Goal: Transaction & Acquisition: Purchase product/service

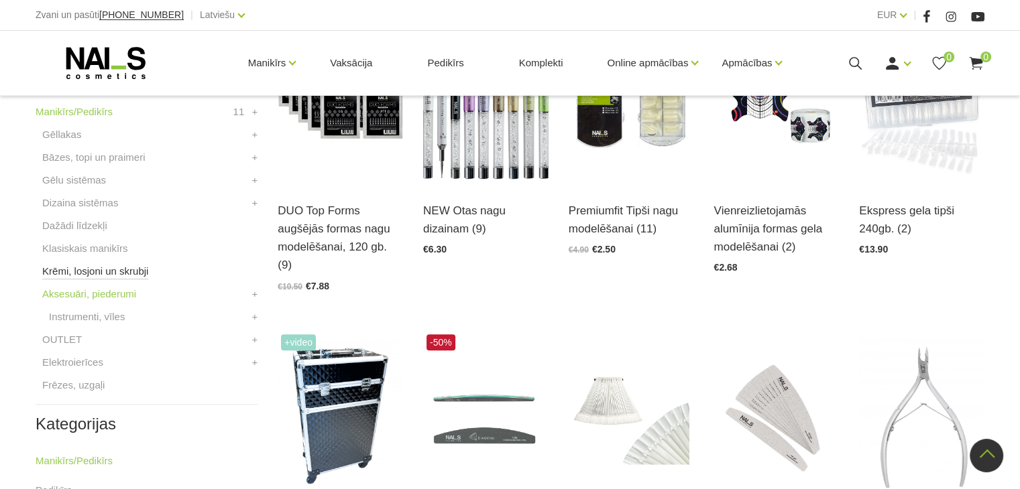
scroll to position [402, 0]
click at [91, 227] on link "Dažādi līdzekļi" at bounding box center [74, 226] width 65 height 16
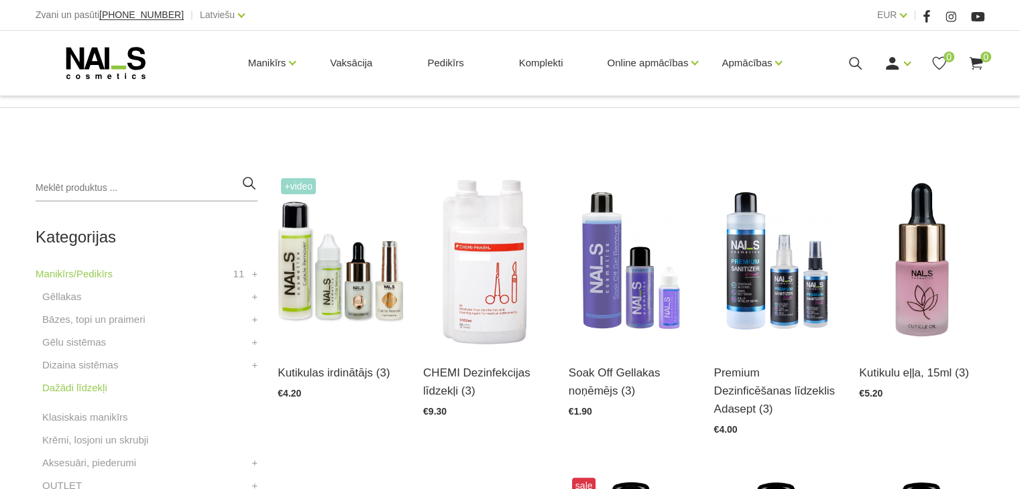
scroll to position [251, 0]
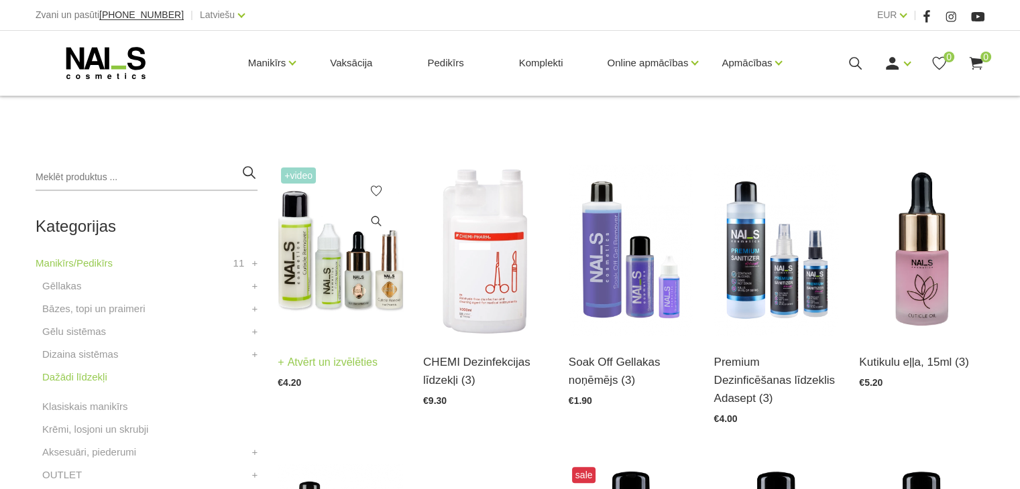
click at [358, 363] on link "Atvērt un izvēlēties" at bounding box center [328, 362] width 100 height 19
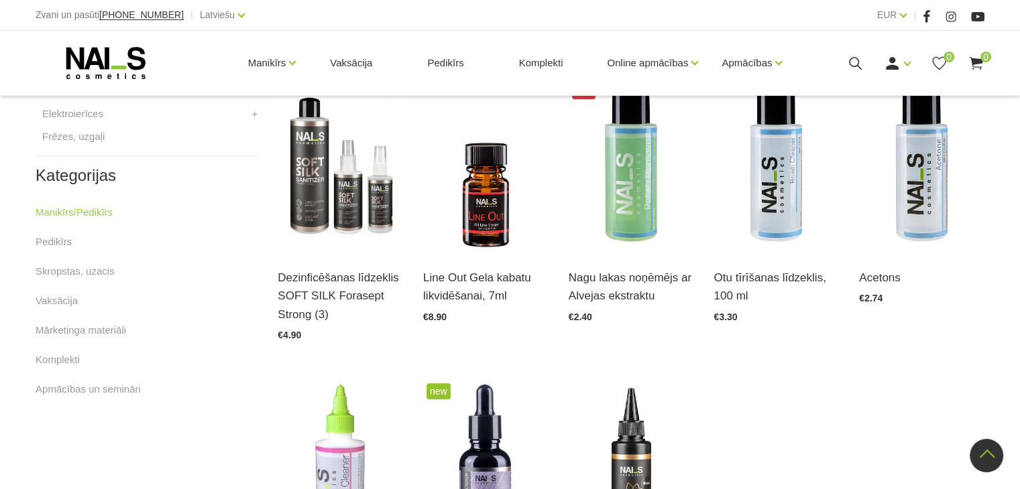
scroll to position [622, 0]
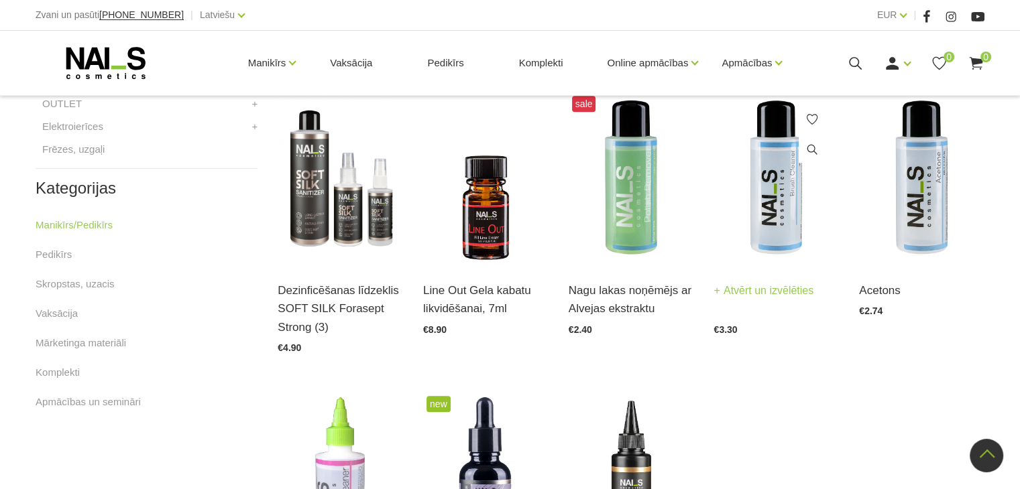
click at [759, 282] on link "Atvērt un izvēlēties" at bounding box center [763, 291] width 100 height 19
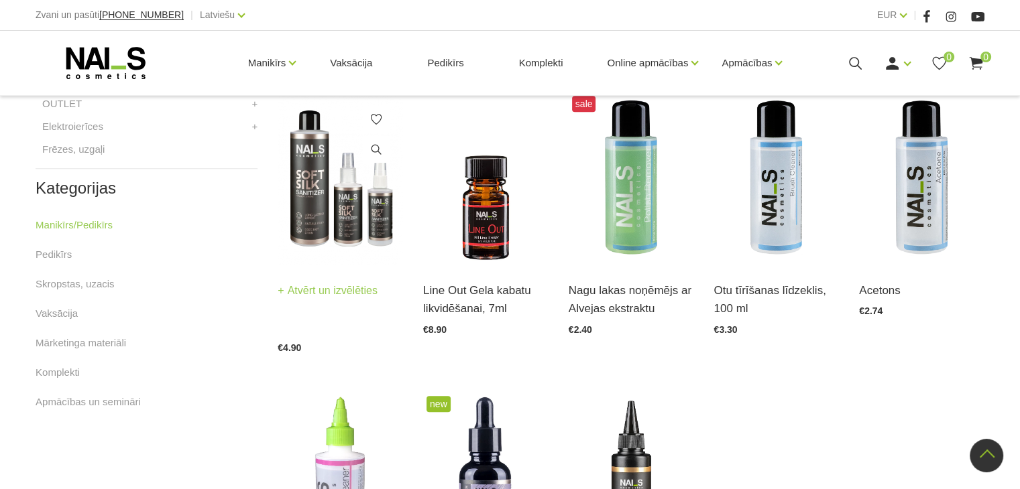
click at [318, 282] on link "Atvērt un izvēlēties" at bounding box center [328, 291] width 100 height 19
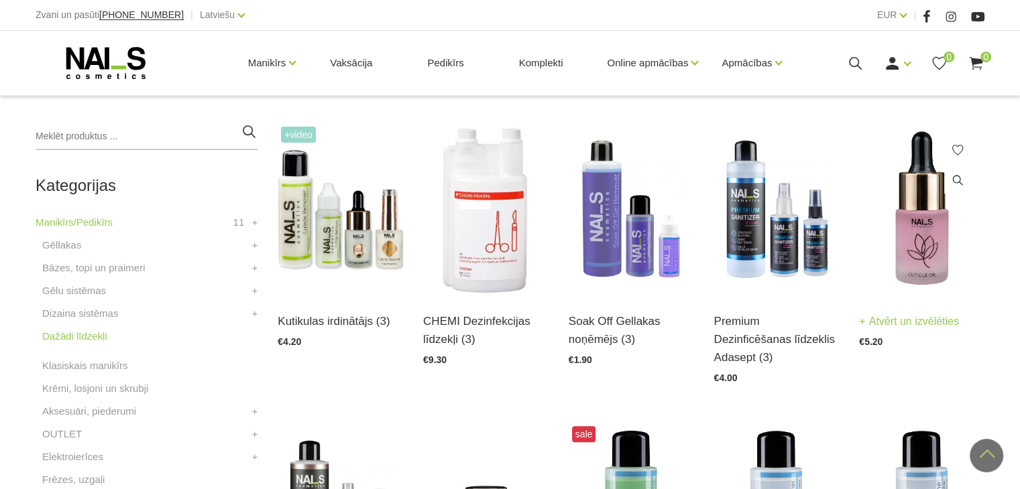
scroll to position [294, 0]
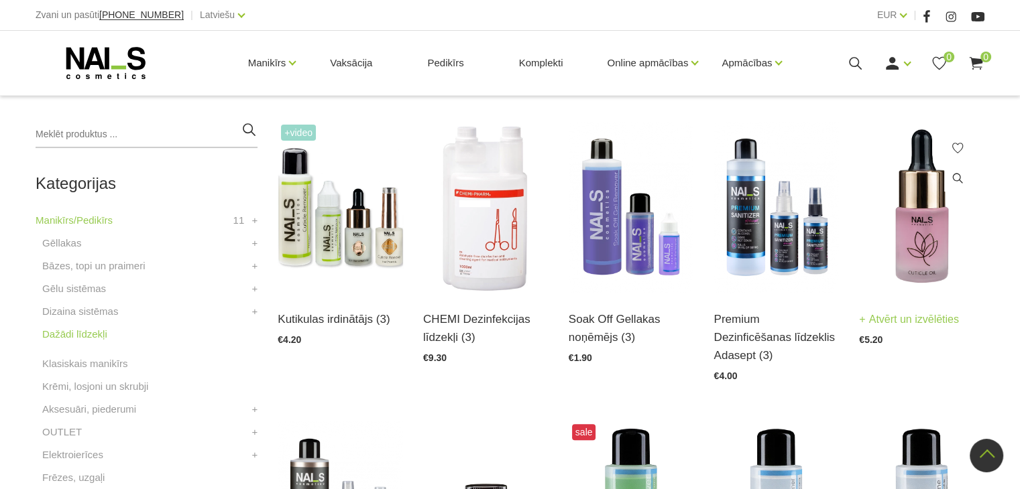
click at [928, 315] on link "Atvērt un izvēlēties" at bounding box center [909, 319] width 100 height 19
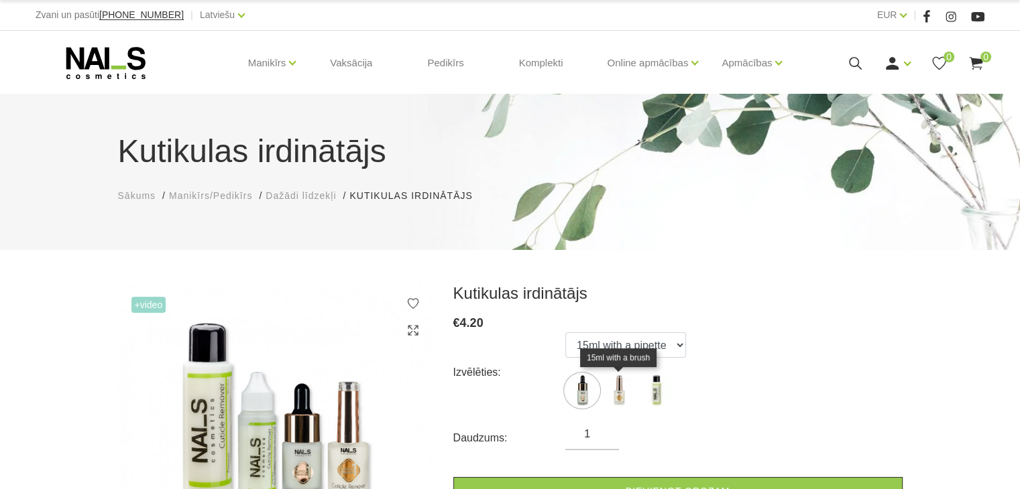
click at [622, 376] on img at bounding box center [619, 391] width 34 height 34
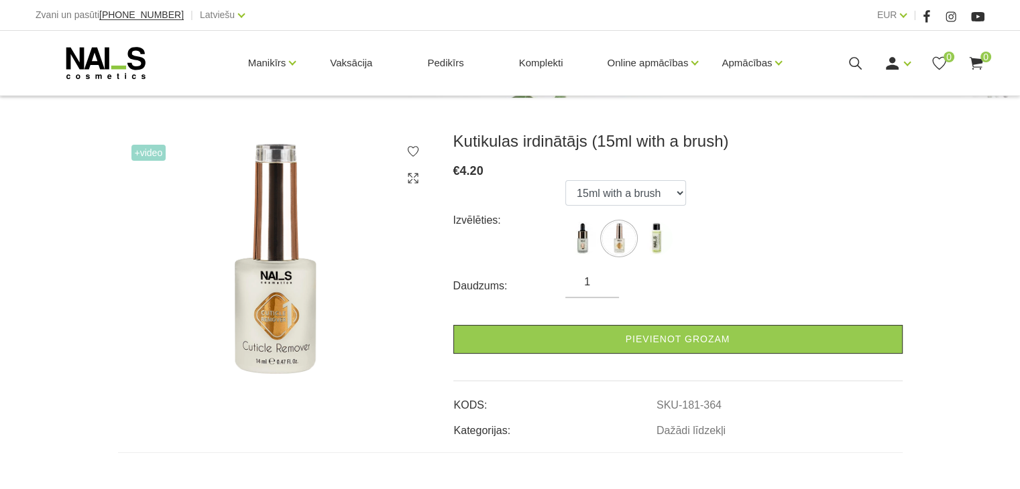
scroll to position [153, 0]
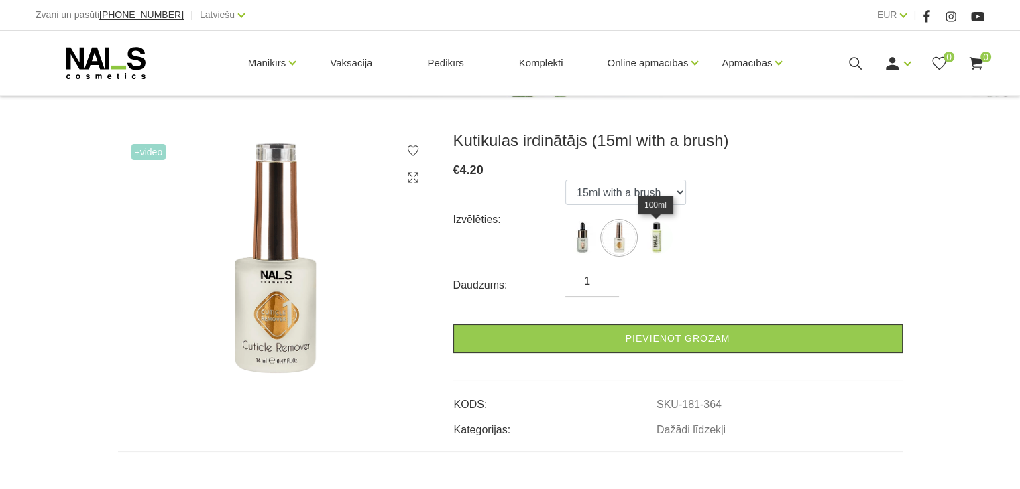
click at [669, 236] on img at bounding box center [656, 238] width 34 height 34
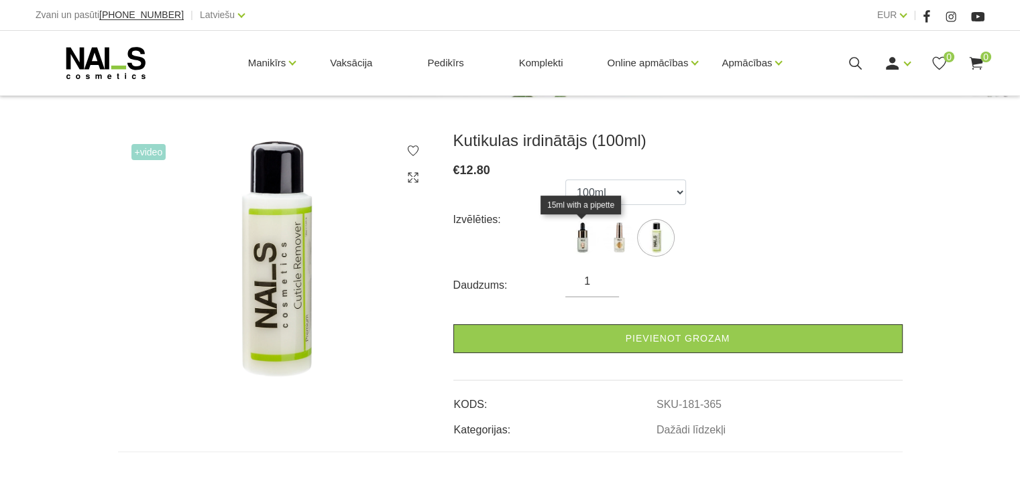
click at [586, 242] on img at bounding box center [582, 238] width 34 height 34
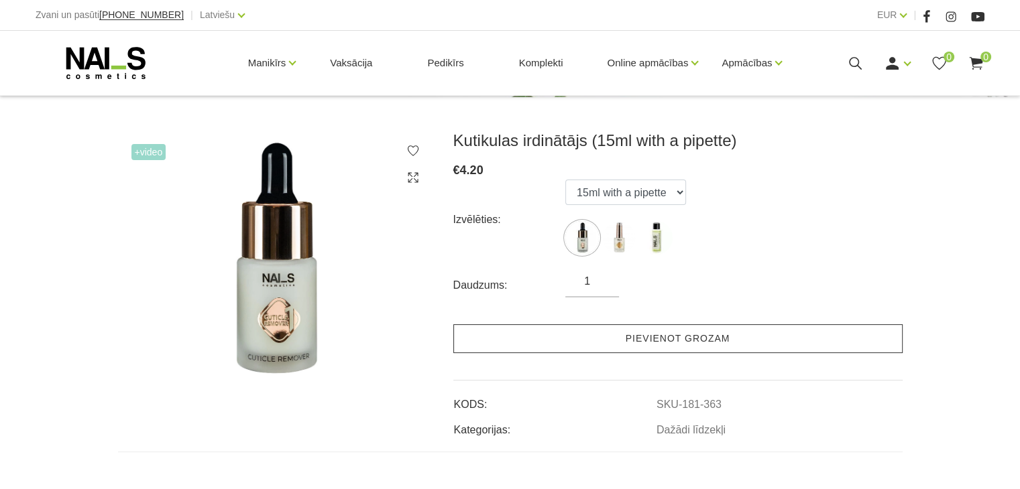
click at [553, 344] on link "Pievienot grozam" at bounding box center [677, 339] width 449 height 29
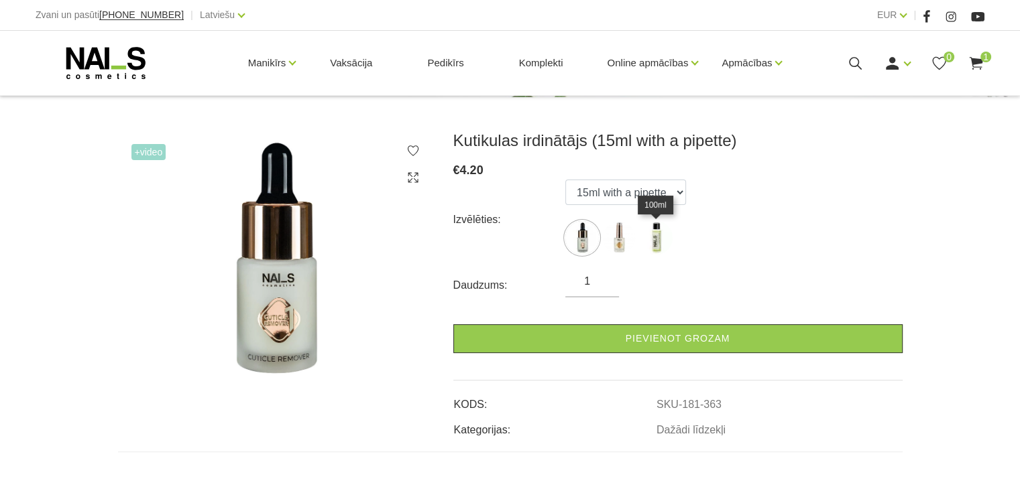
click at [654, 235] on img at bounding box center [656, 238] width 34 height 34
select select "365"
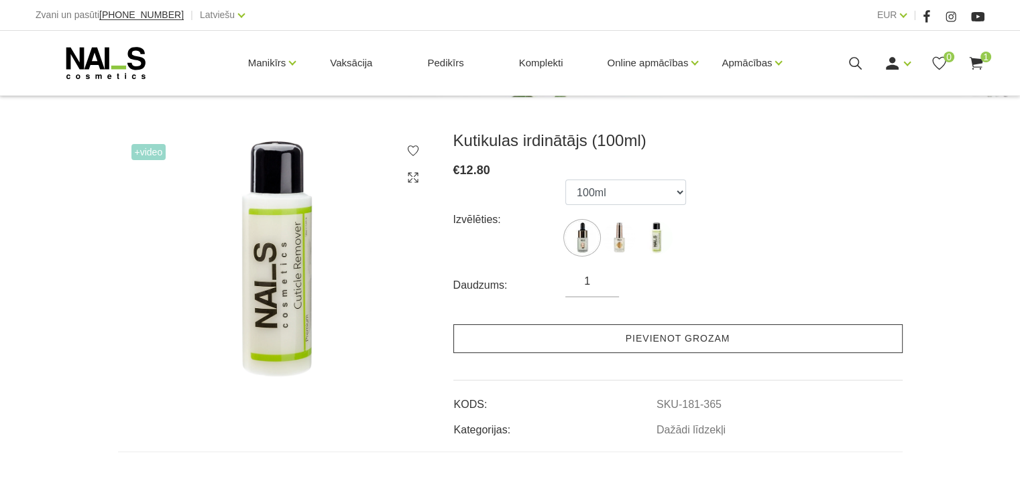
click at [544, 341] on link "Pievienot grozam" at bounding box center [677, 339] width 449 height 29
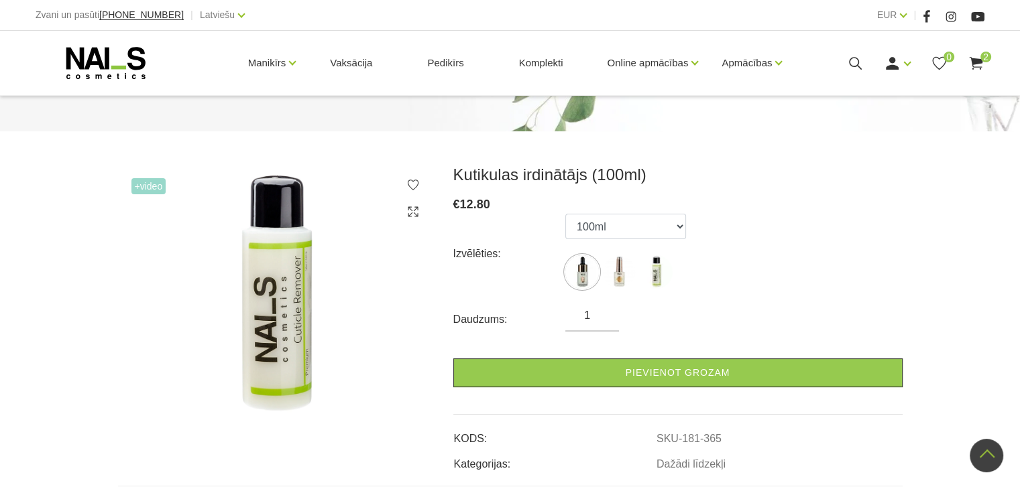
scroll to position [2, 0]
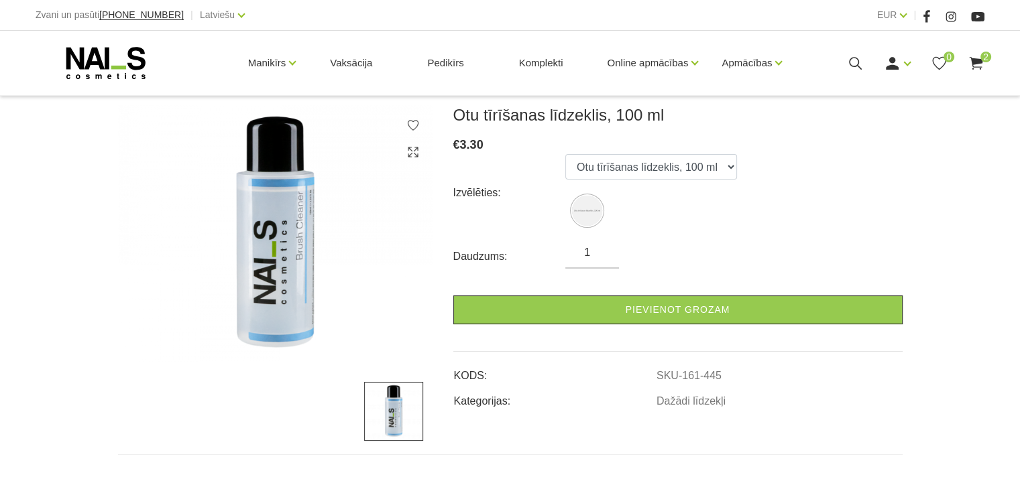
scroll to position [179, 0]
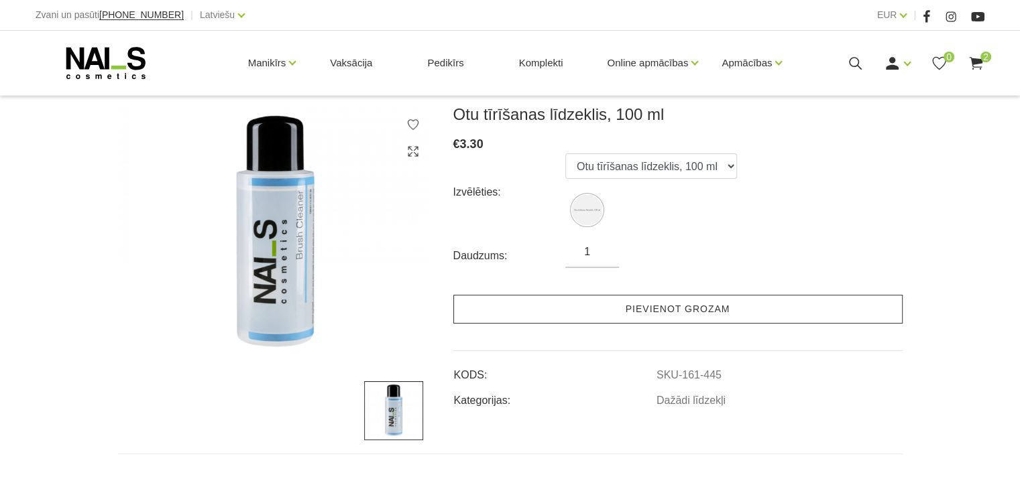
click at [620, 306] on link "Pievienot grozam" at bounding box center [677, 309] width 449 height 29
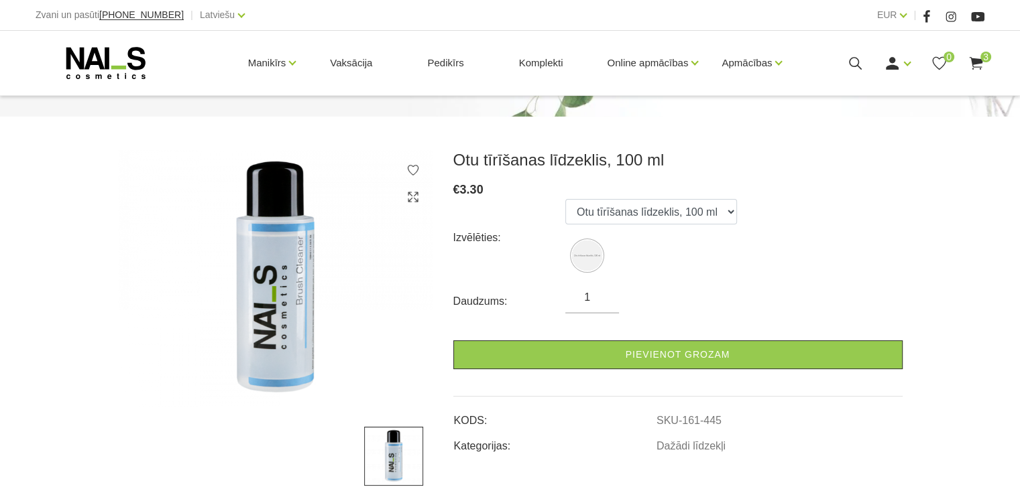
scroll to position [131, 0]
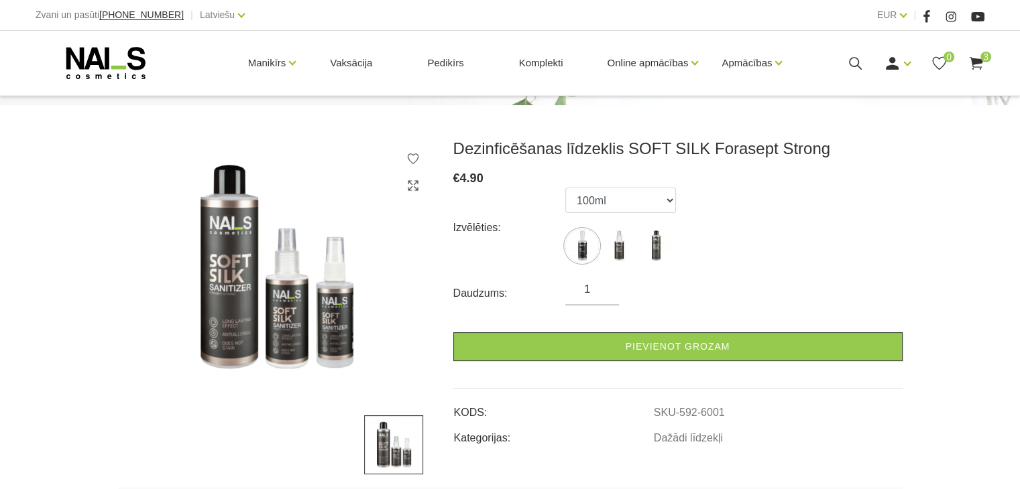
scroll to position [169, 0]
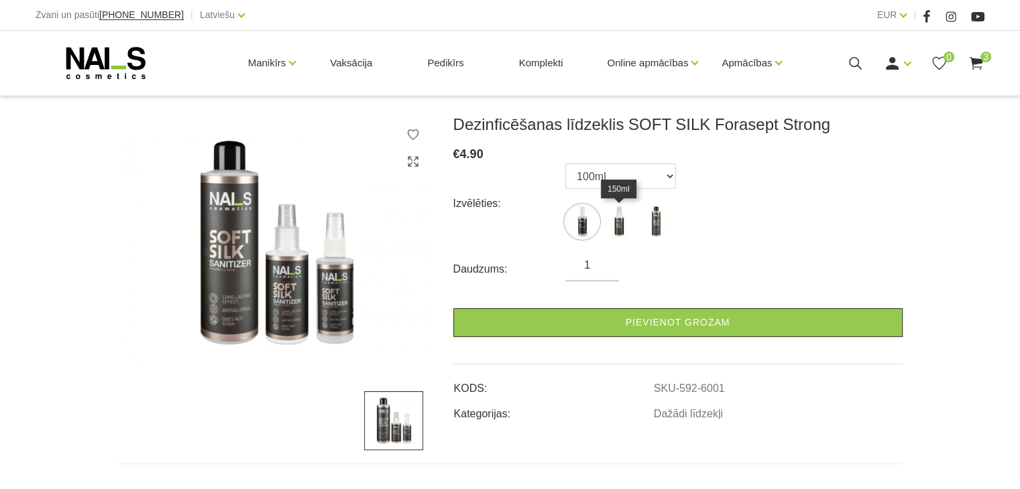
click at [624, 223] on img at bounding box center [619, 222] width 34 height 34
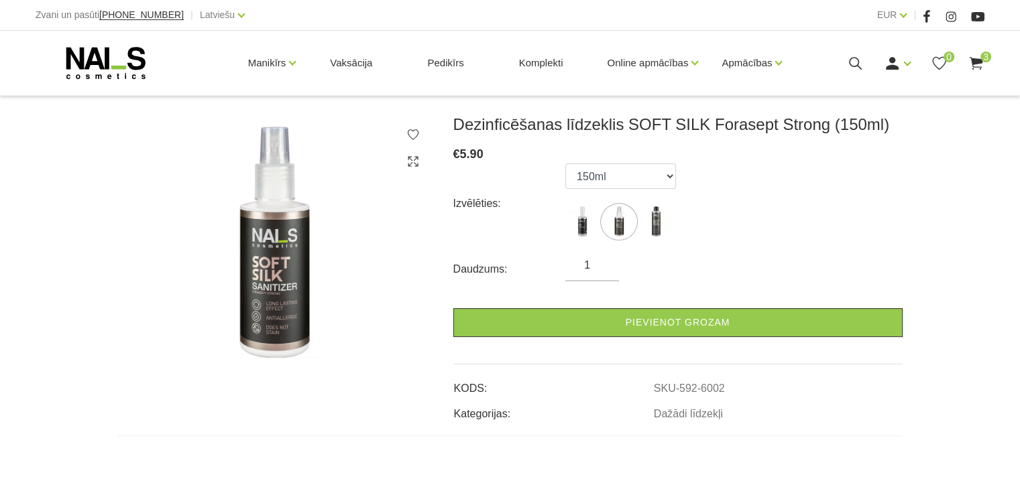
click at [624, 223] on img at bounding box center [619, 222] width 34 height 34
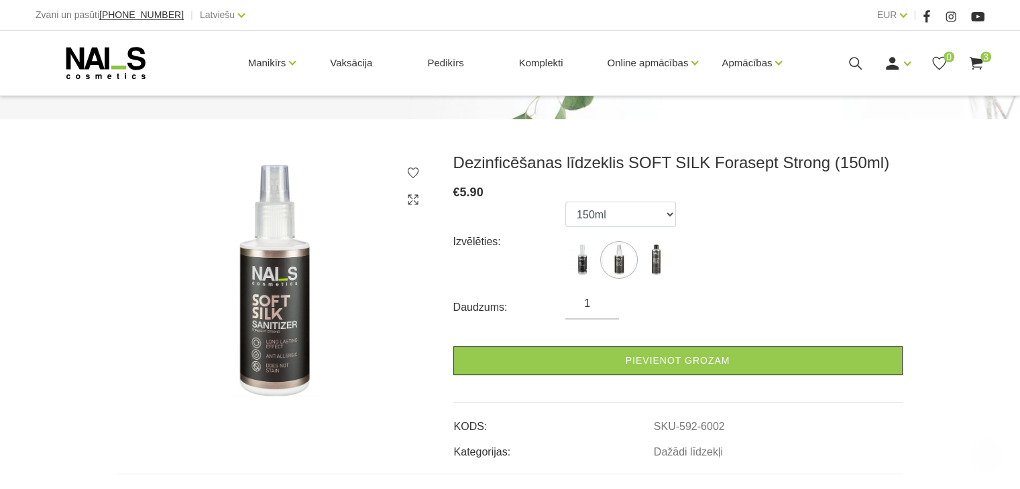
scroll to position [110, 0]
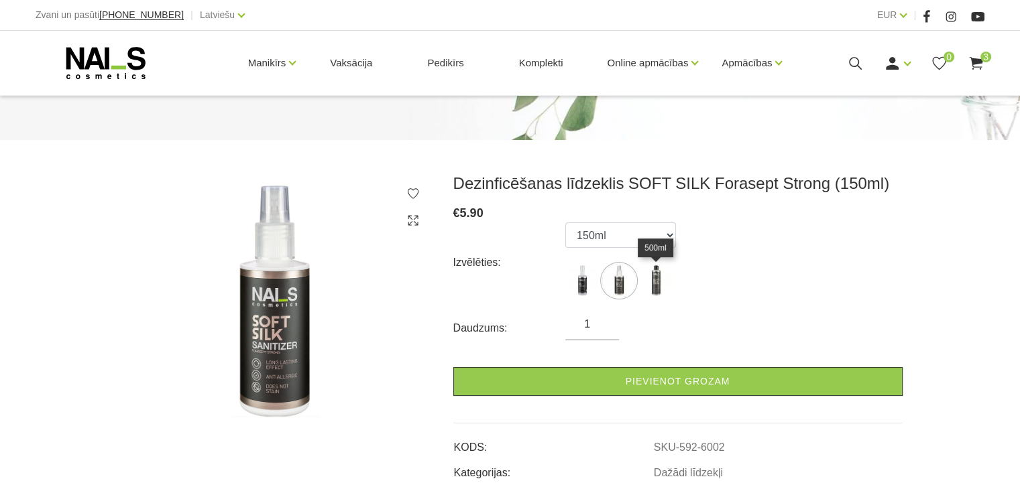
click at [668, 280] on img at bounding box center [656, 281] width 34 height 34
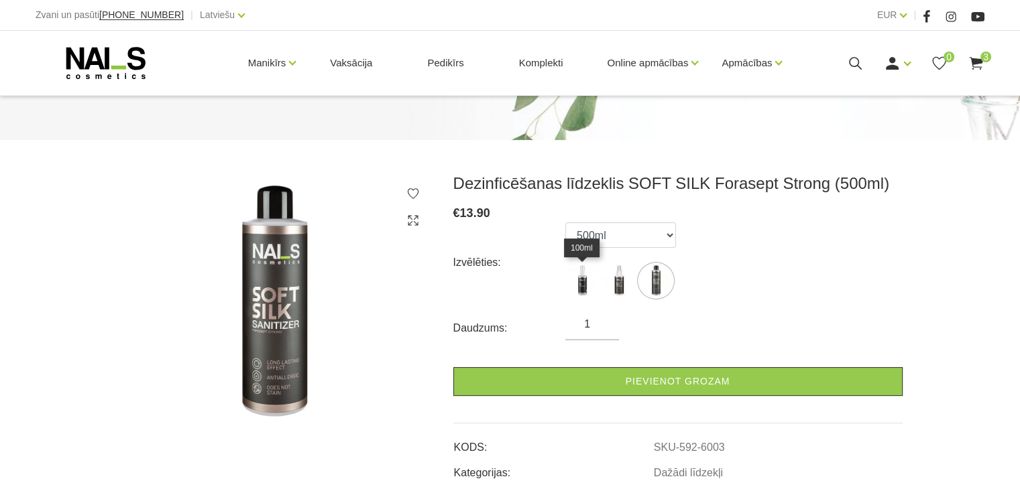
click at [577, 288] on img at bounding box center [582, 281] width 34 height 34
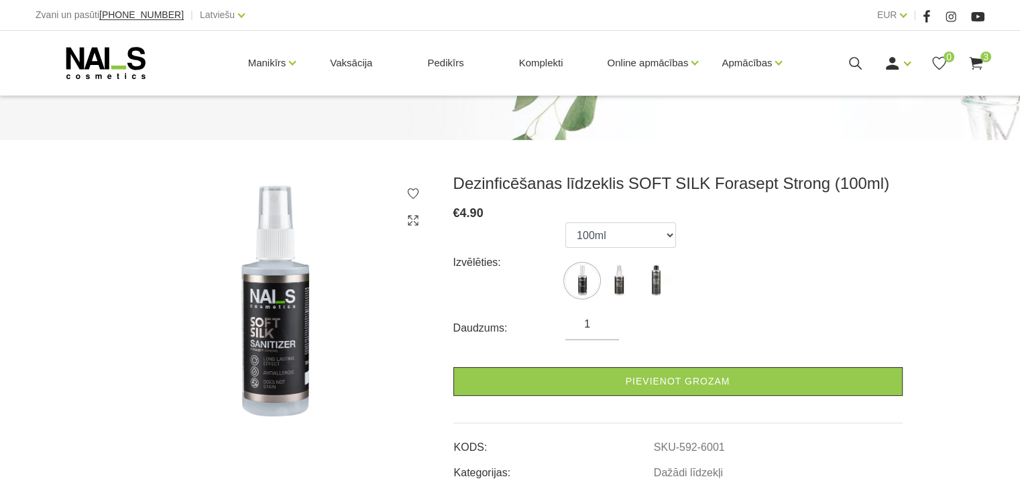
click at [638, 280] on ul "100ml 150ml 500ml" at bounding box center [620, 263] width 111 height 80
click at [625, 282] on img at bounding box center [619, 281] width 34 height 34
select select "6002"
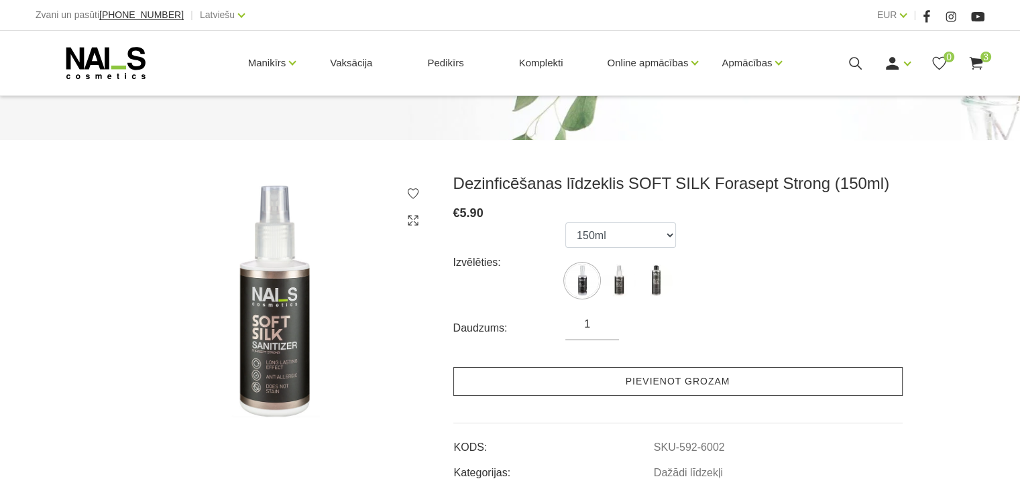
click at [508, 376] on link "Pievienot grozam" at bounding box center [677, 381] width 449 height 29
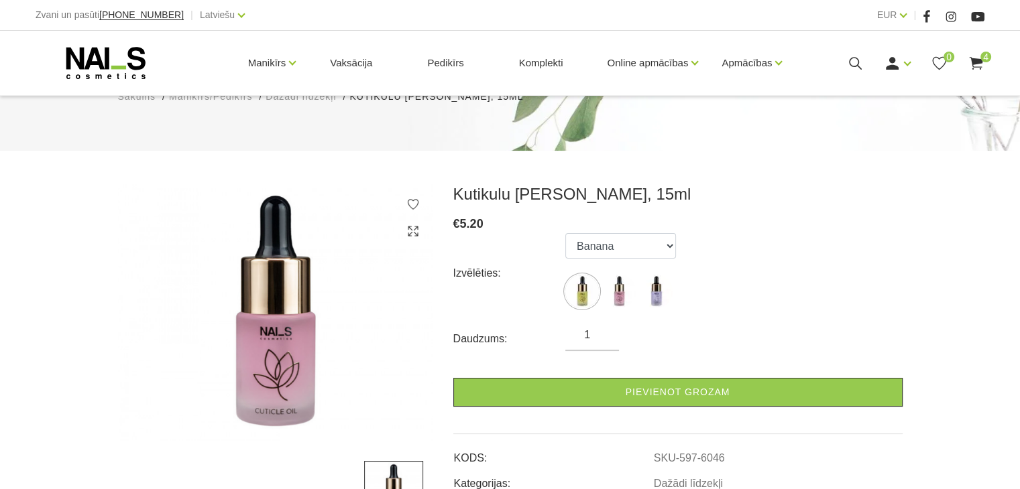
scroll to position [102, 0]
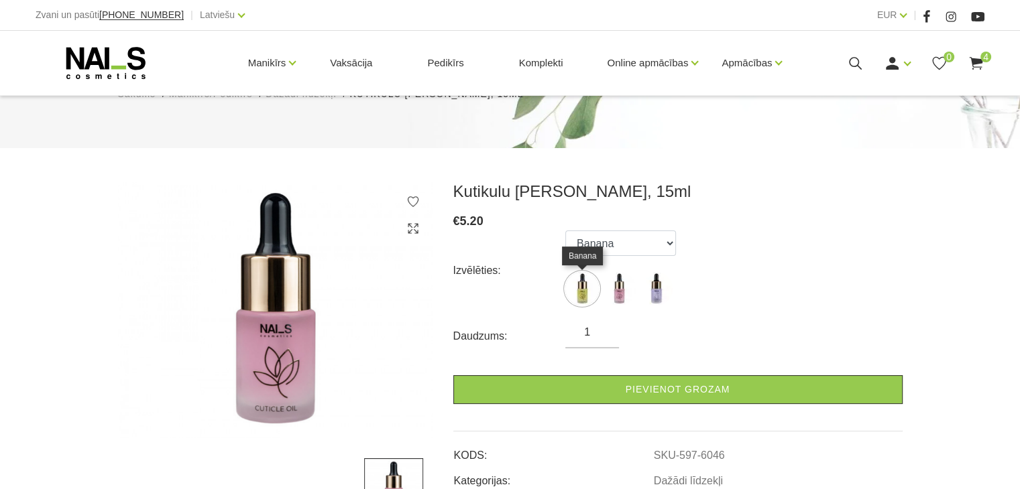
click at [583, 304] on img at bounding box center [582, 289] width 34 height 34
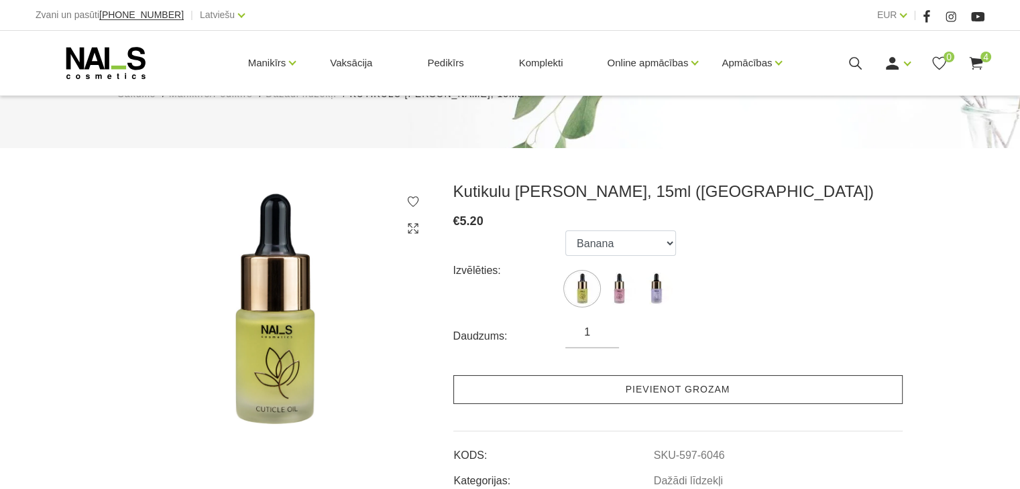
click at [558, 384] on link "Pievienot grozam" at bounding box center [677, 389] width 449 height 29
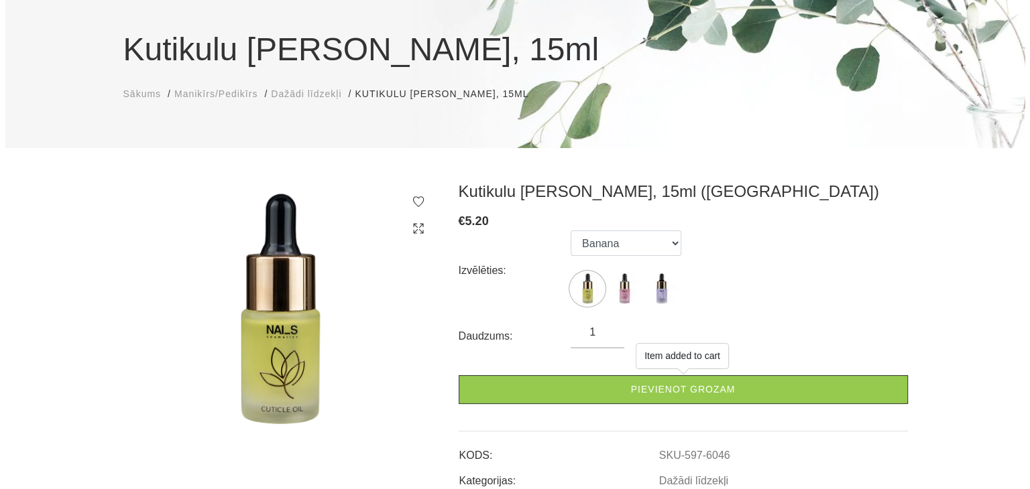
scroll to position [0, 0]
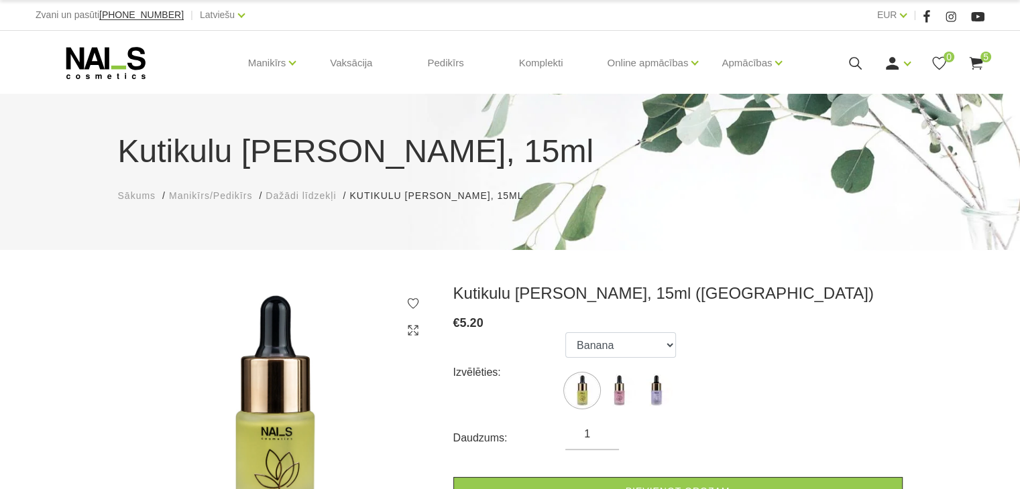
click at [852, 65] on use at bounding box center [855, 63] width 13 height 13
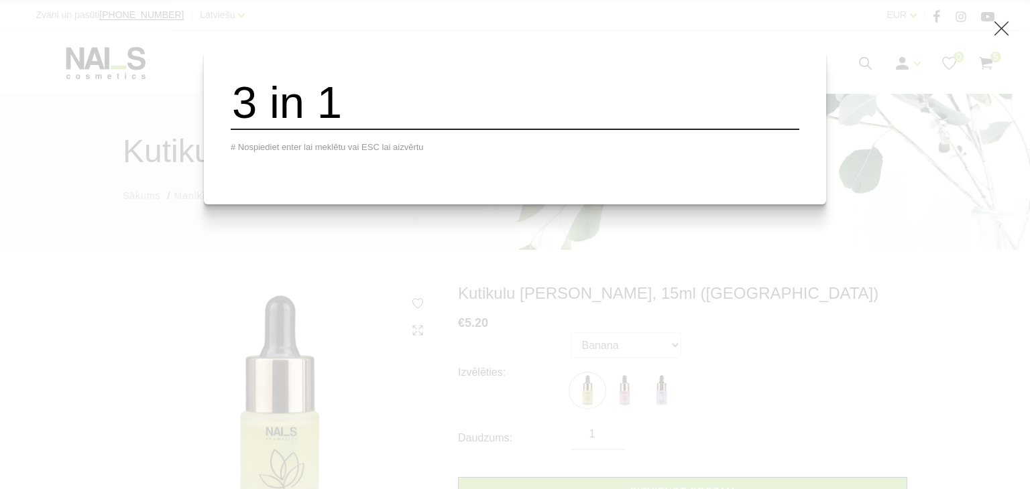
type input "3 in 1"
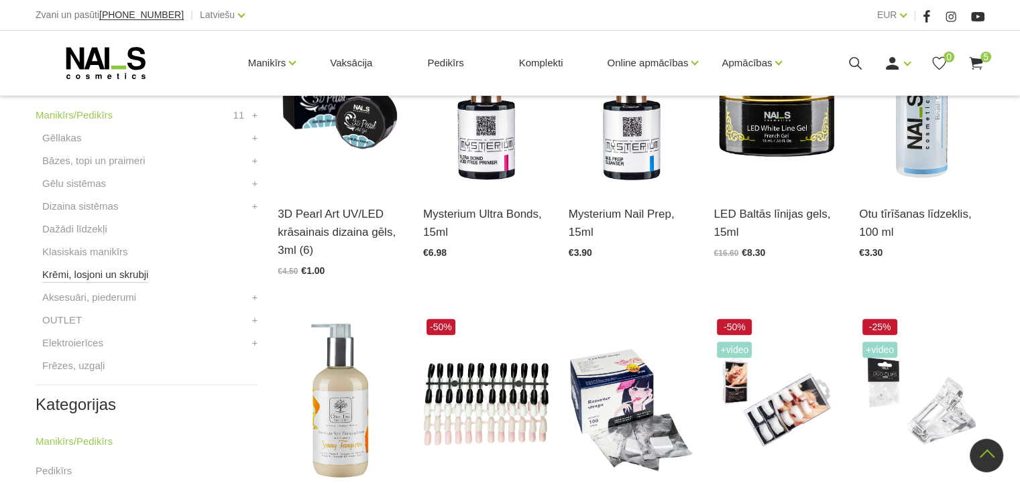
scroll to position [416, 0]
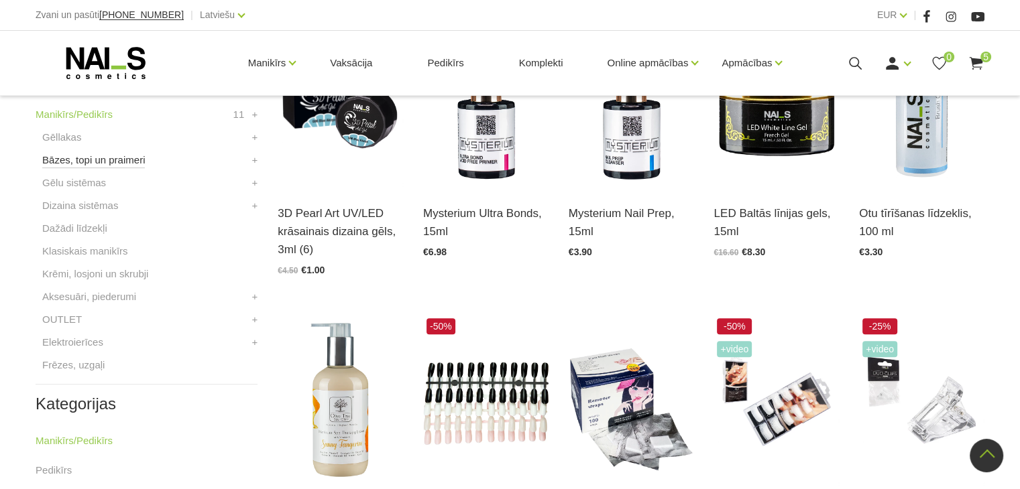
click at [91, 166] on link "Bāzes, topi un praimeri" at bounding box center [93, 160] width 103 height 16
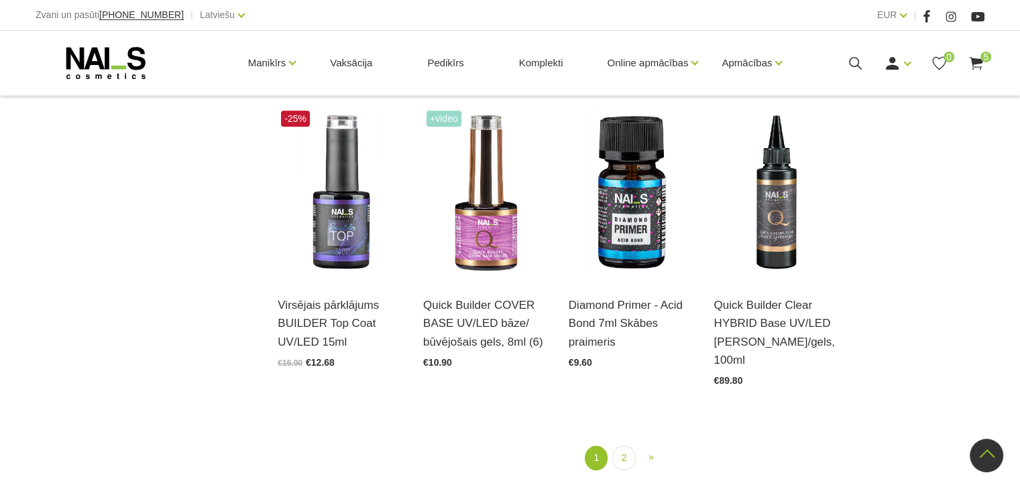
scroll to position [1558, 0]
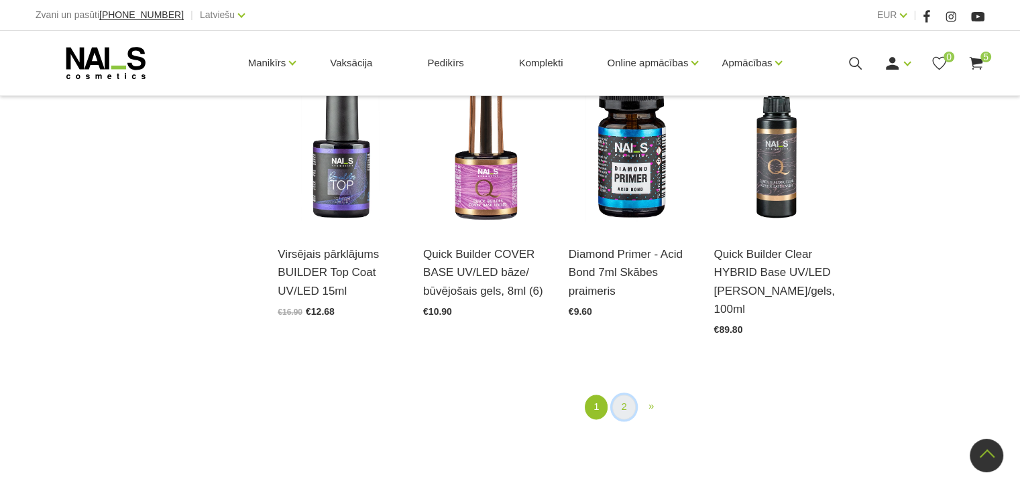
click at [617, 395] on link "2" at bounding box center [623, 407] width 23 height 25
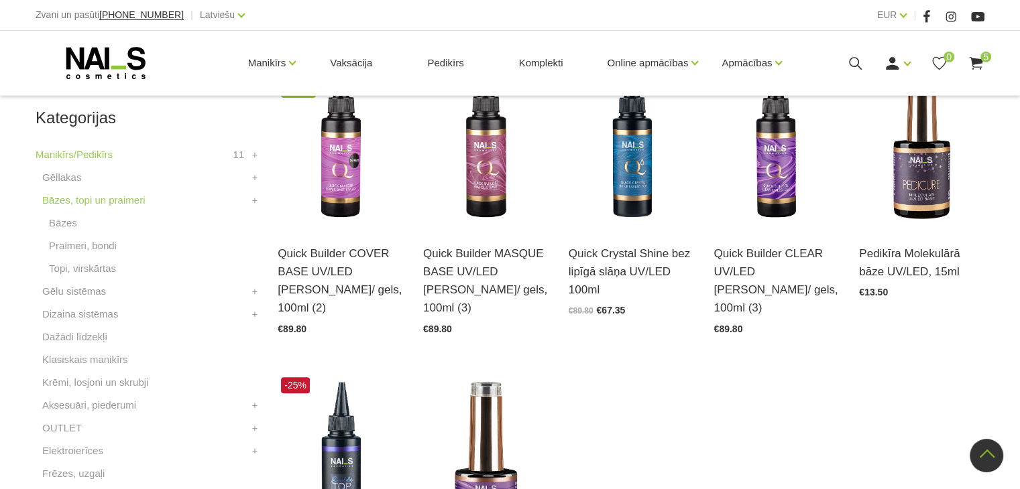
scroll to position [359, 0]
click at [60, 390] on link "Krēmi, losjoni un skrubji" at bounding box center [95, 383] width 106 height 16
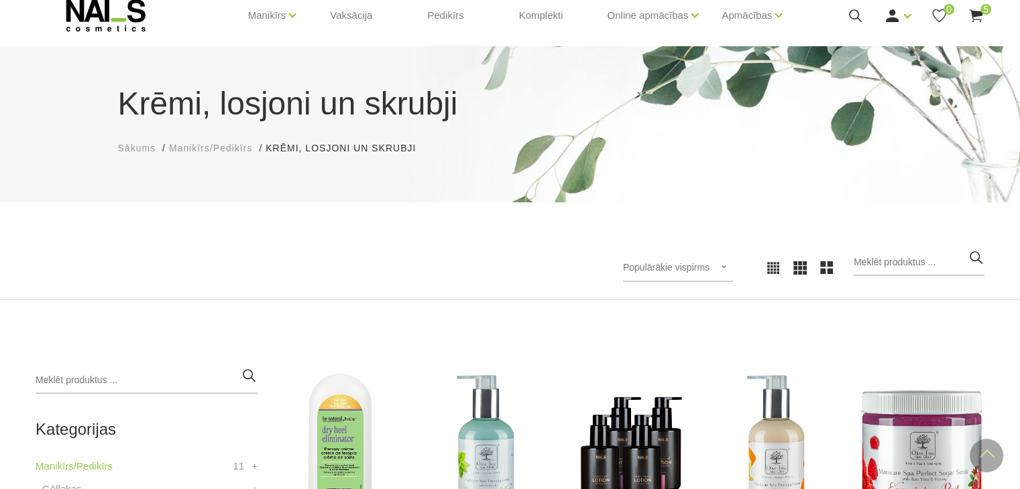
scroll to position [34, 0]
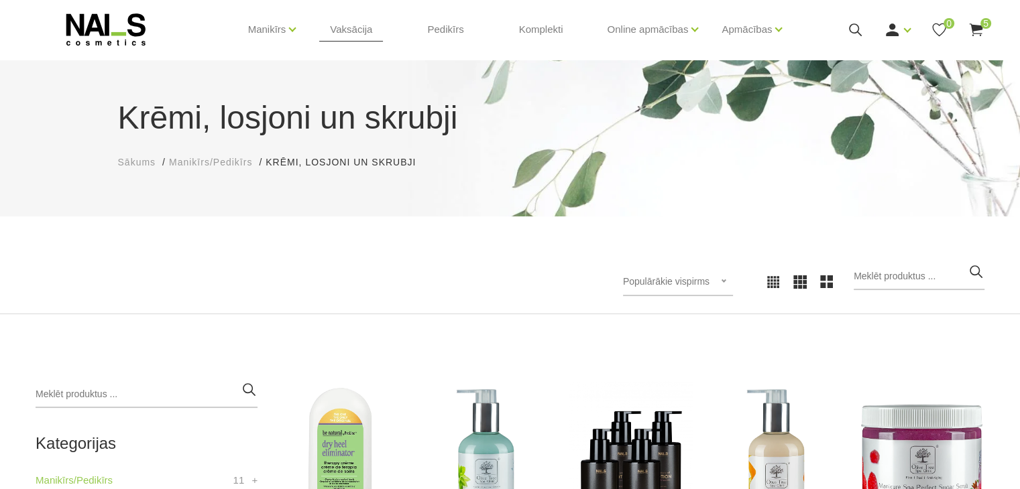
click at [305, 30] on li "Vaksācija" at bounding box center [350, 29] width 97 height 64
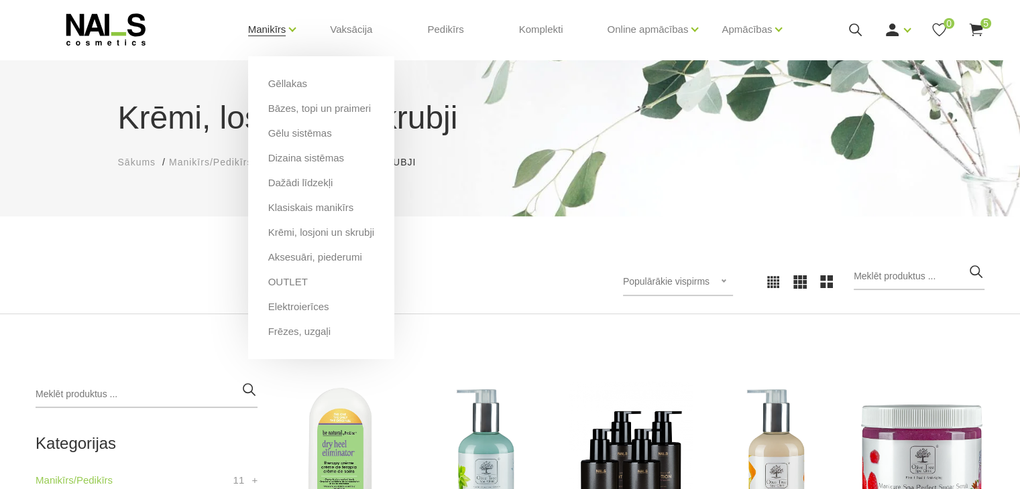
click at [283, 31] on link "Manikīrs" at bounding box center [267, 30] width 38 height 54
click at [276, 285] on link "OUTLET" at bounding box center [288, 282] width 40 height 15
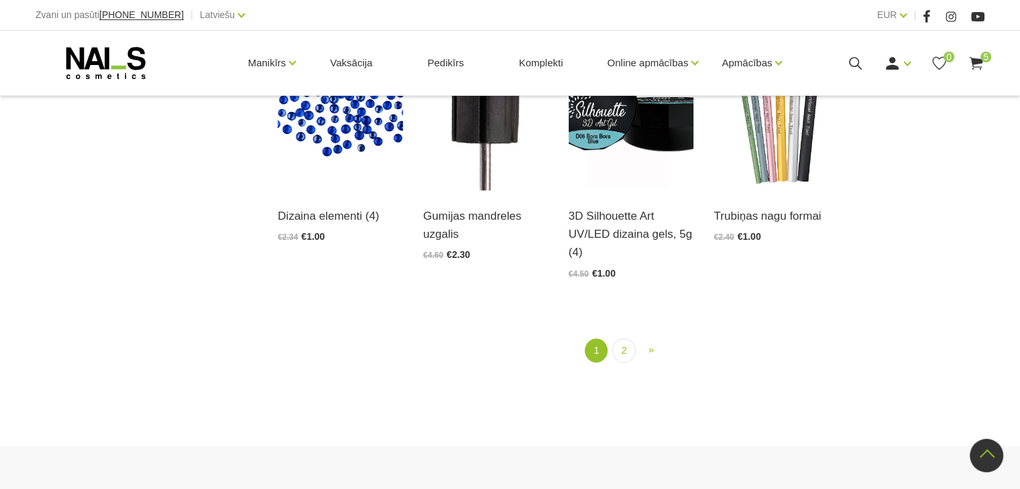
scroll to position [1582, 0]
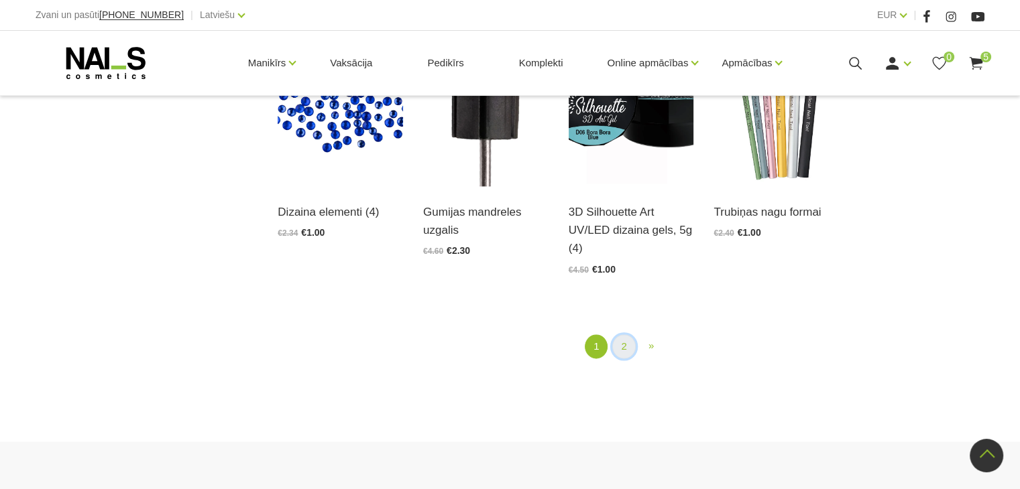
click at [618, 347] on link "2" at bounding box center [623, 347] width 23 height 25
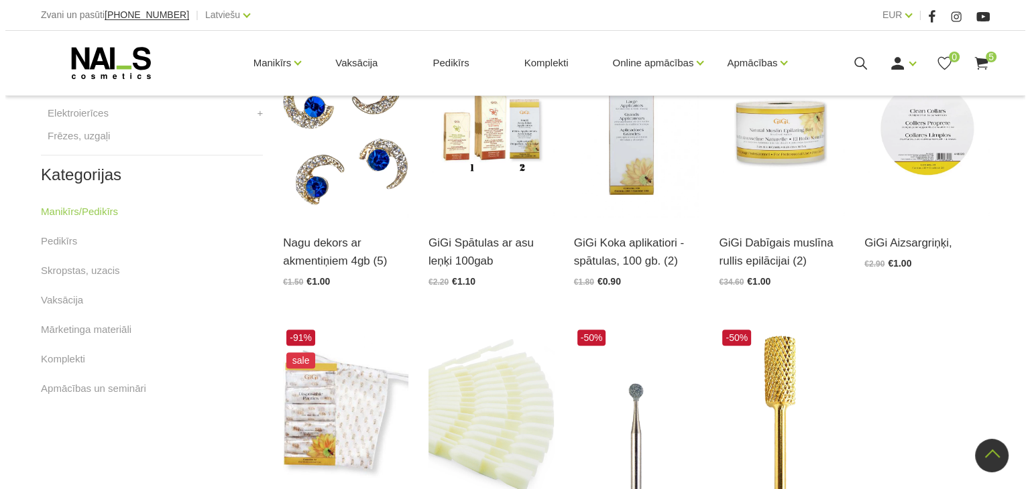
scroll to position [649, 0]
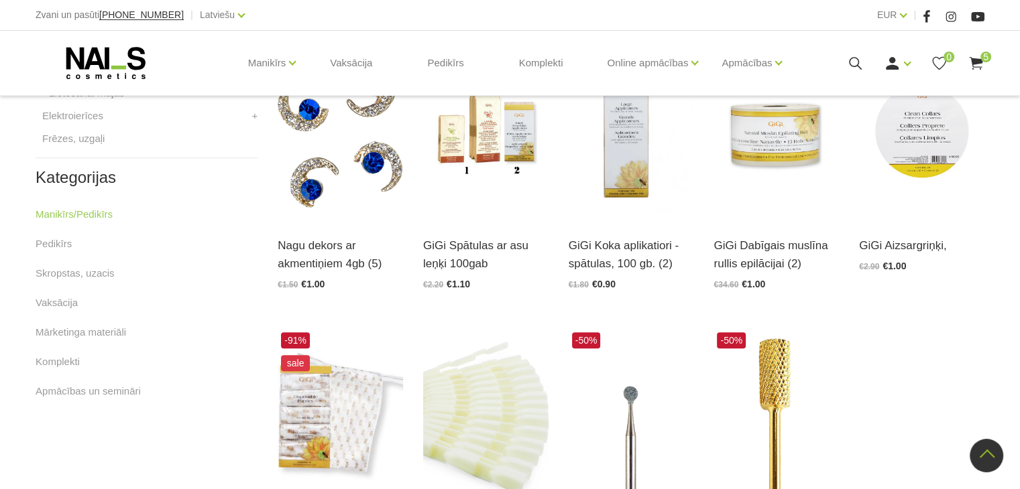
click at [850, 60] on use at bounding box center [855, 63] width 13 height 13
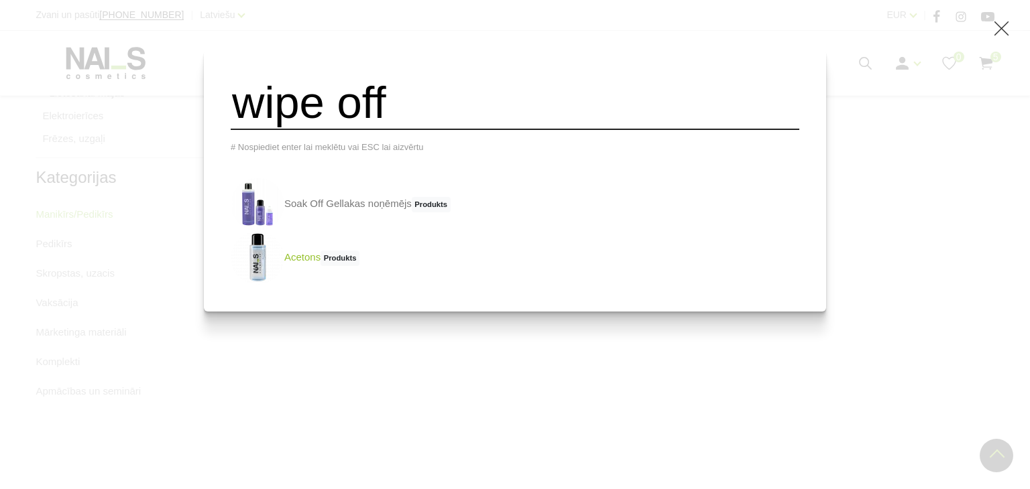
type input "wipe off"
click at [330, 261] on link "Acetons Produkts" at bounding box center [295, 258] width 129 height 54
click at [372, 210] on link "Soak Off Gellakas noņēmējs Produkts" at bounding box center [341, 205] width 220 height 54
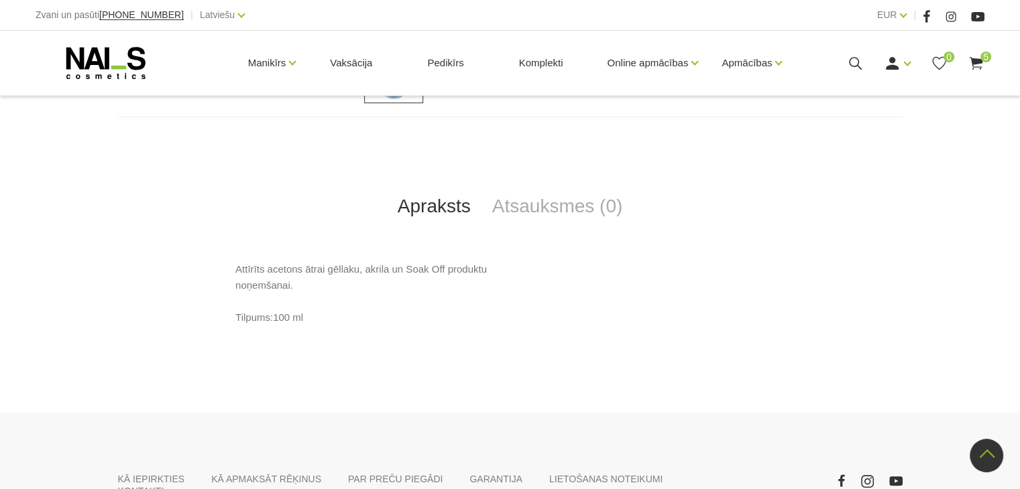
scroll to position [515, 0]
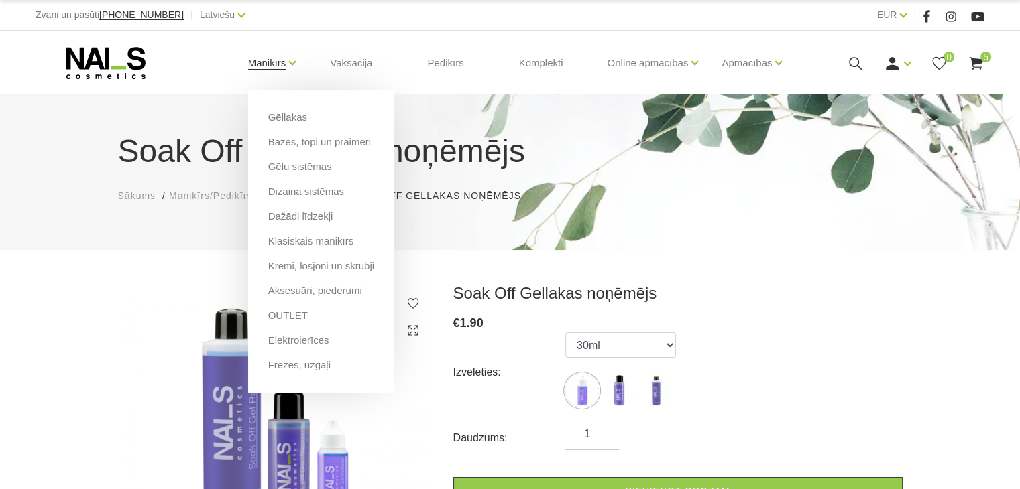
click at [284, 71] on link "Manikīrs" at bounding box center [267, 63] width 38 height 54
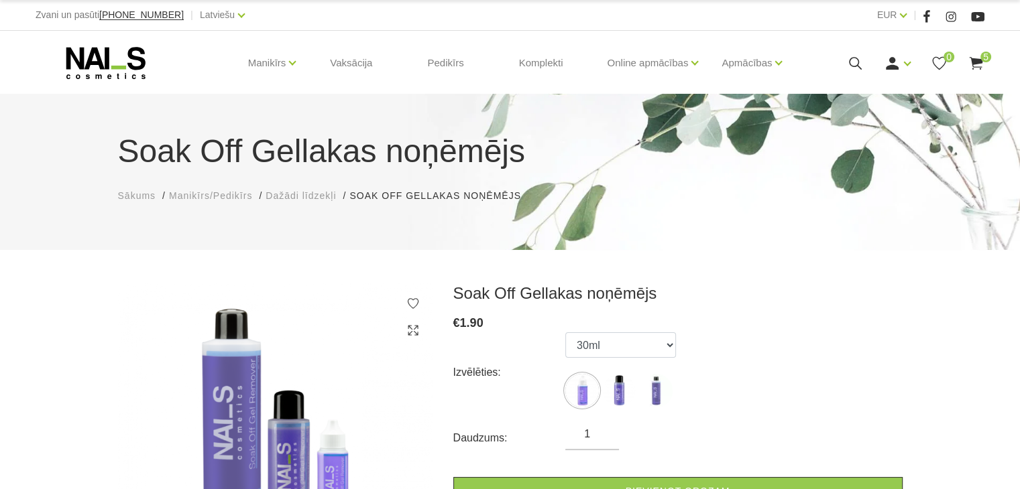
click at [864, 56] on div "Ienākt Reģistrēties 0 5" at bounding box center [890, 63] width 190 height 17
click at [844, 72] on div "Manikīrs Gēllakas Bāzes, topi un praimeri Gēlu sistēmas Dizaina sistēmas Dažādi…" at bounding box center [510, 63] width 949 height 64
click at [851, 61] on icon at bounding box center [855, 63] width 17 height 17
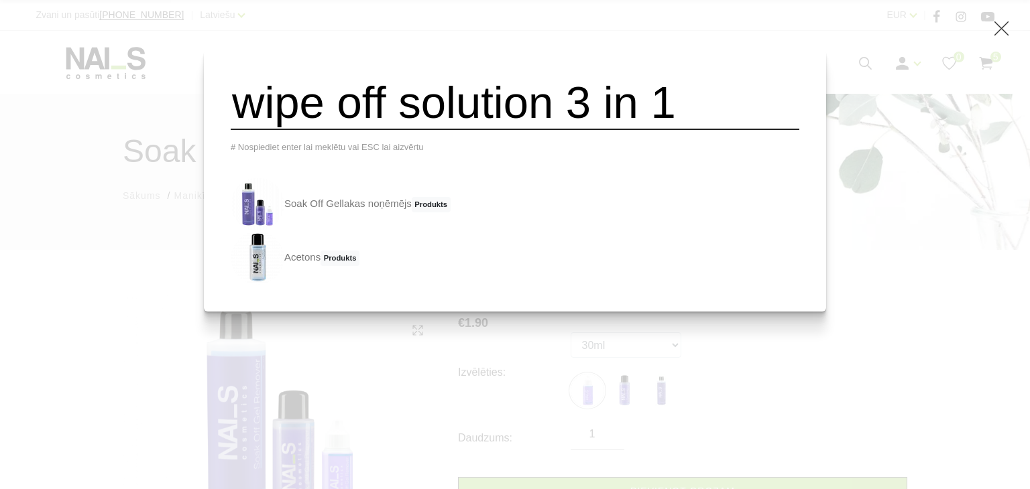
type input "wipe off solution 3 in 1"
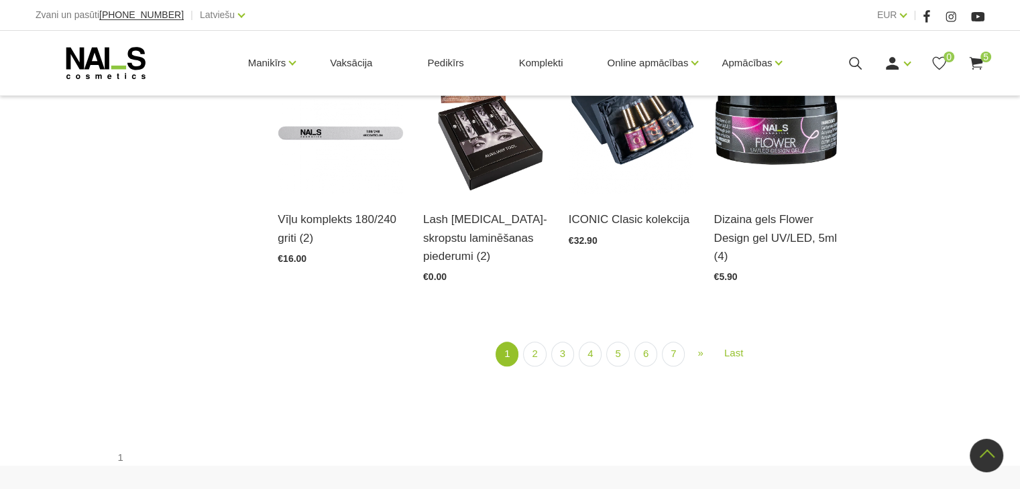
scroll to position [1537, 0]
click at [528, 353] on link "2" at bounding box center [534, 353] width 23 height 25
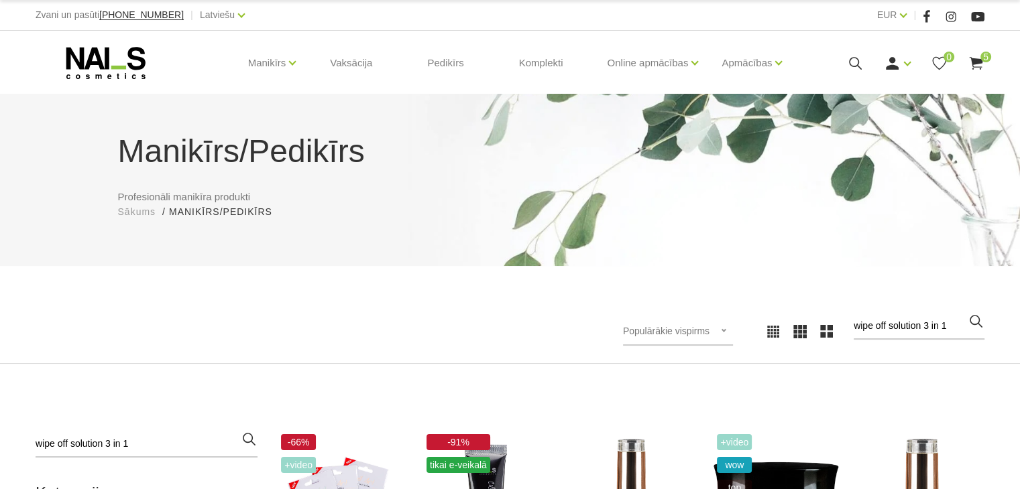
click at [852, 63] on icon at bounding box center [855, 63] width 17 height 17
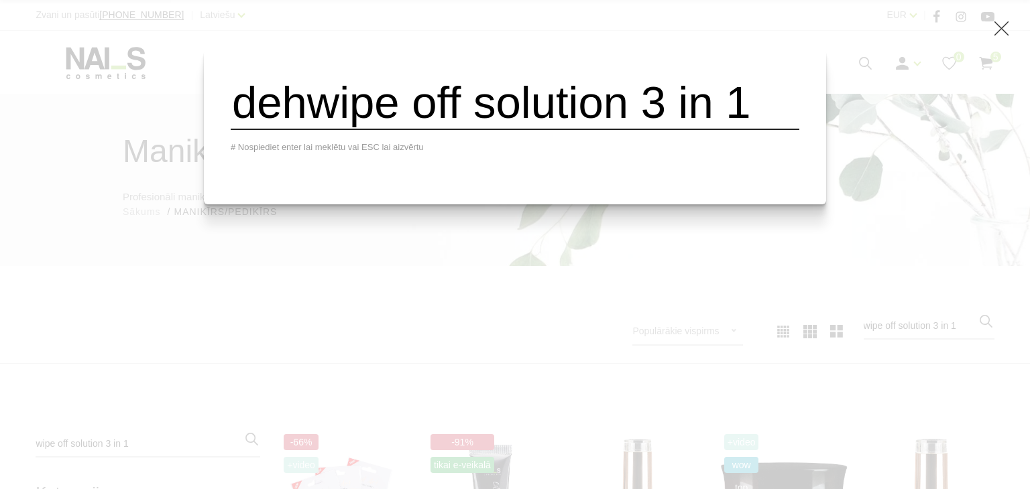
type input "dehiwipe off solution 3 in 1"
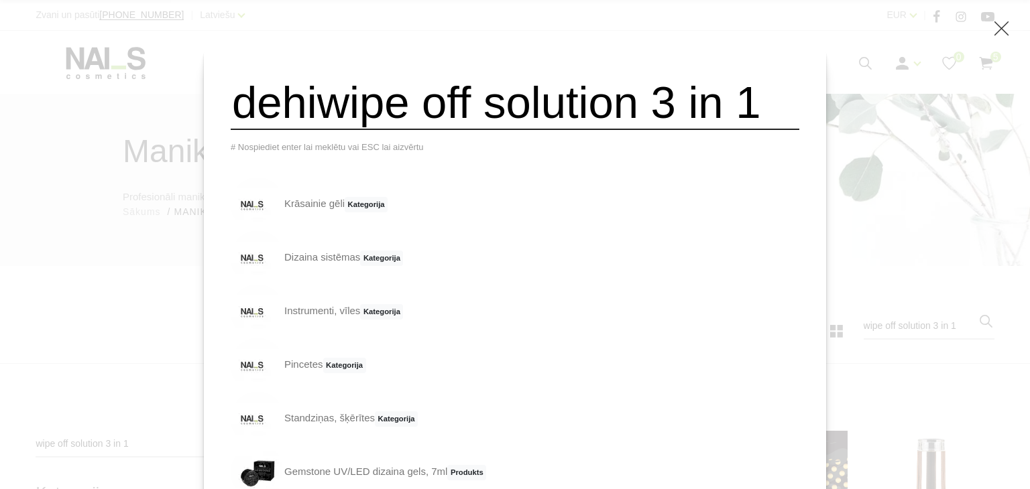
click at [594, 112] on input "dehiwipe off solution 3 in 1" at bounding box center [515, 103] width 569 height 54
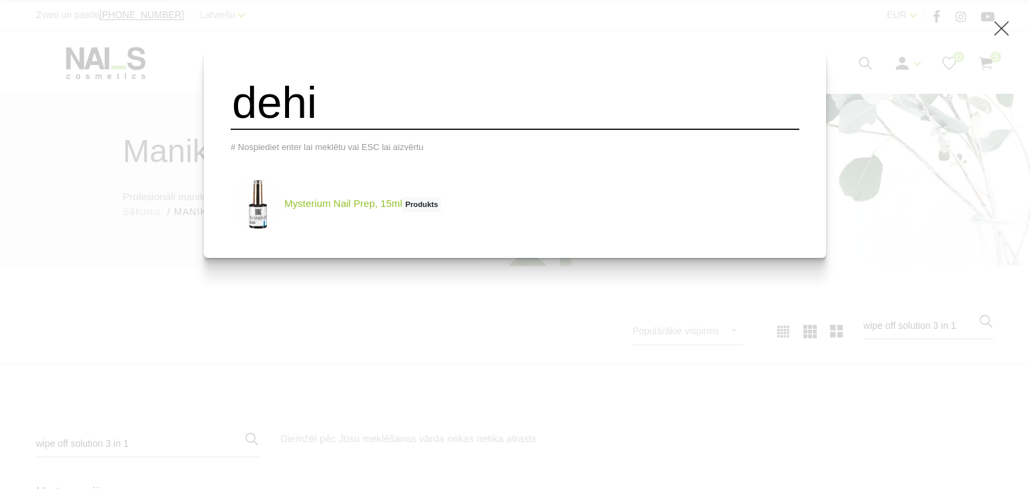
type input "dehi"
click at [344, 213] on link "Mysterium Nail Prep, 15ml Produkts" at bounding box center [336, 205] width 211 height 54
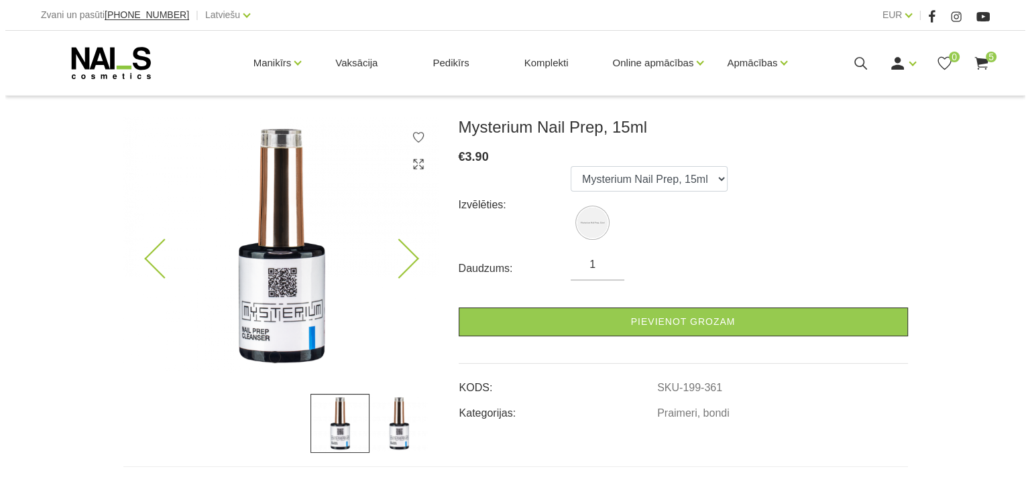
scroll to position [166, 0]
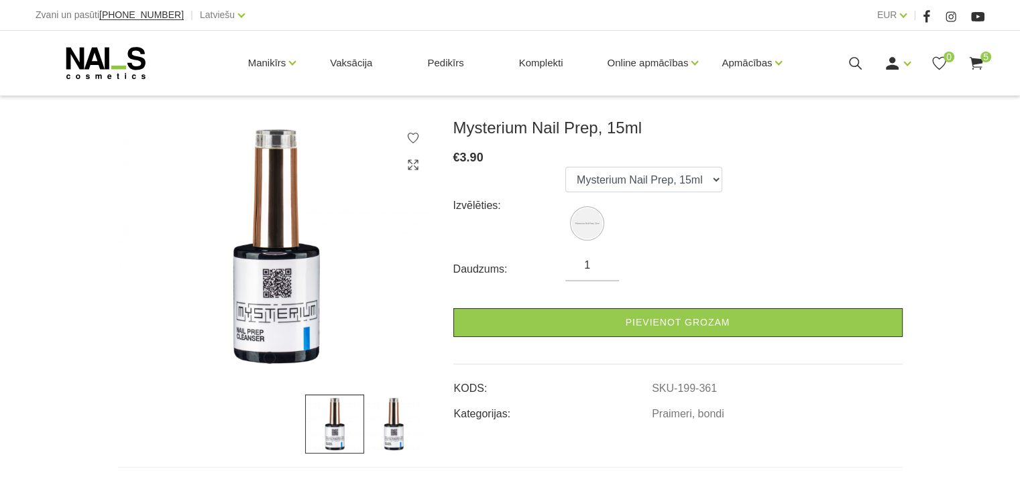
click at [385, 423] on img at bounding box center [393, 424] width 59 height 59
click at [336, 430] on img at bounding box center [334, 424] width 59 height 59
click at [636, 174] on select "Mysterium Nail Prep, 15ml" at bounding box center [643, 179] width 157 height 25
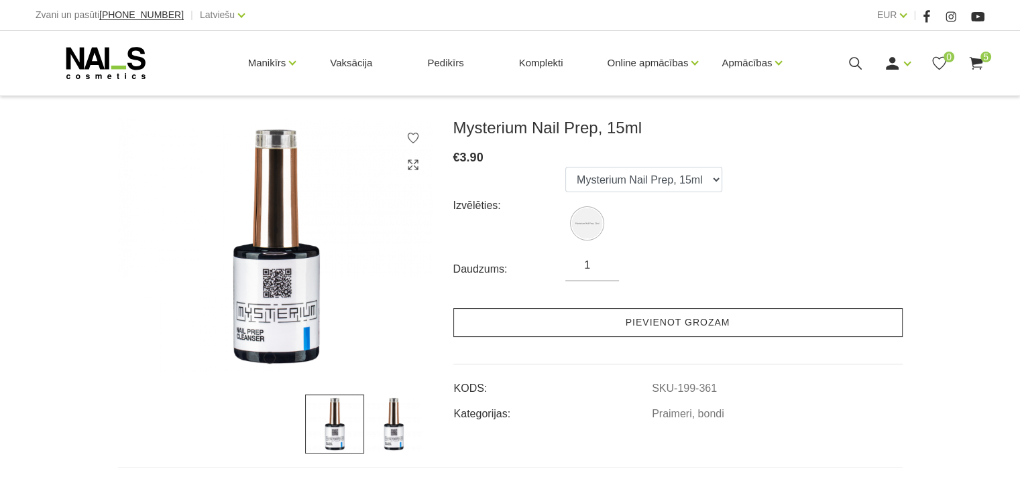
click at [571, 323] on link "Pievienot grozam" at bounding box center [677, 322] width 449 height 29
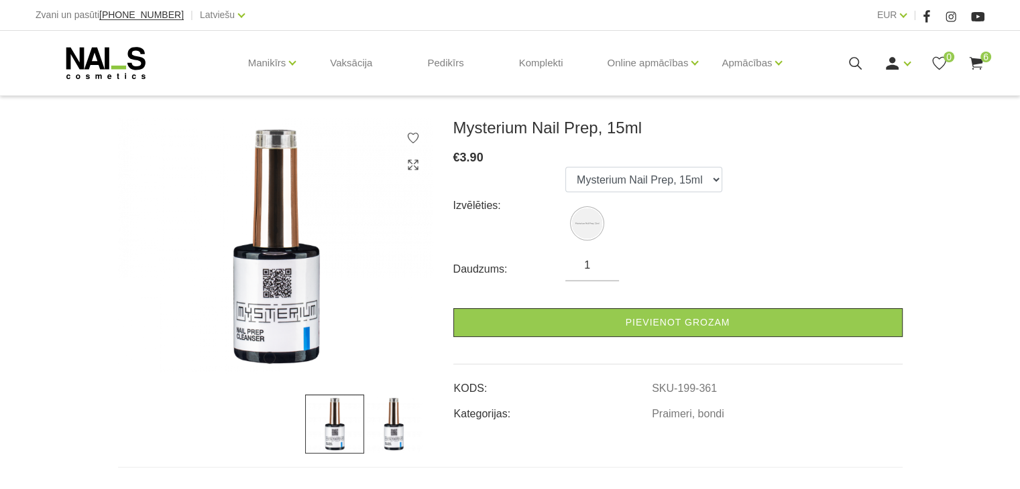
click at [980, 57] on span "6" at bounding box center [985, 57] width 11 height 11
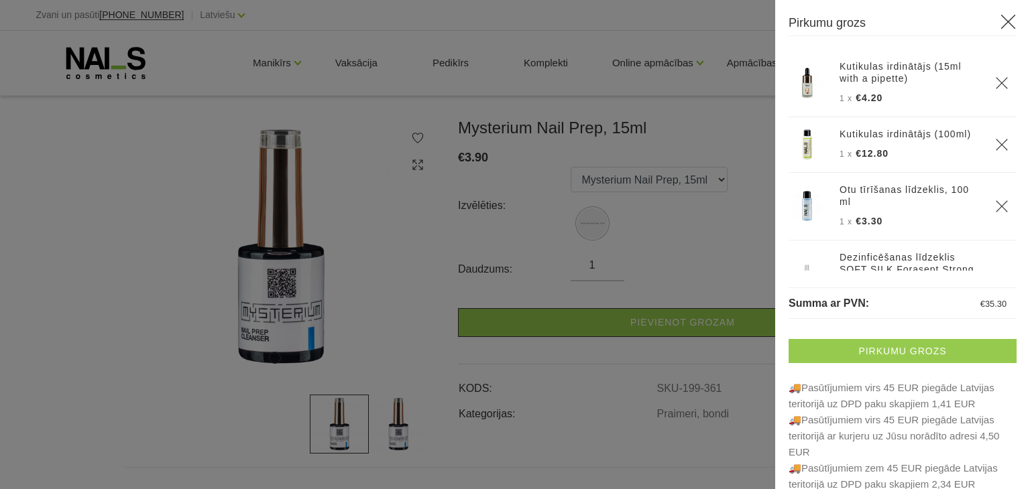
click at [825, 350] on link "Pirkumu grozs" at bounding box center [903, 351] width 228 height 24
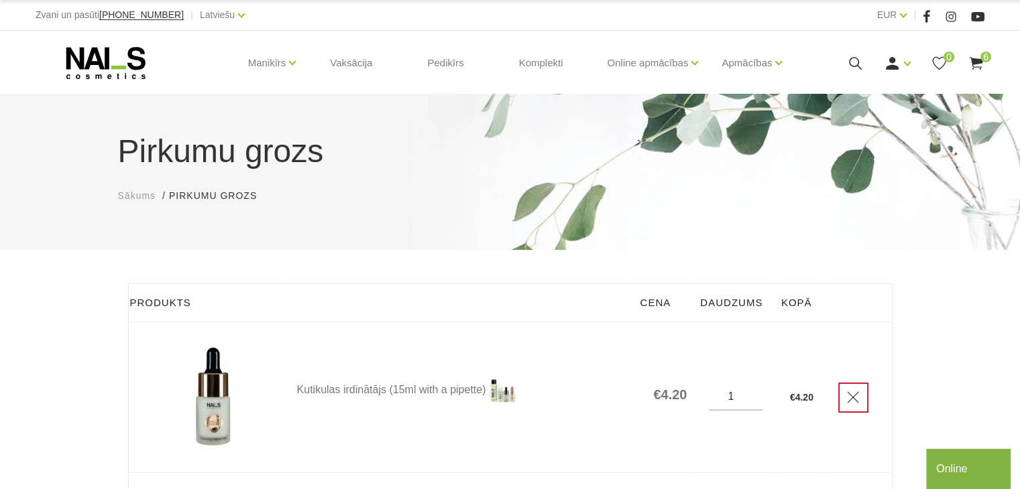
click at [860, 406] on link "Delete" at bounding box center [853, 398] width 30 height 30
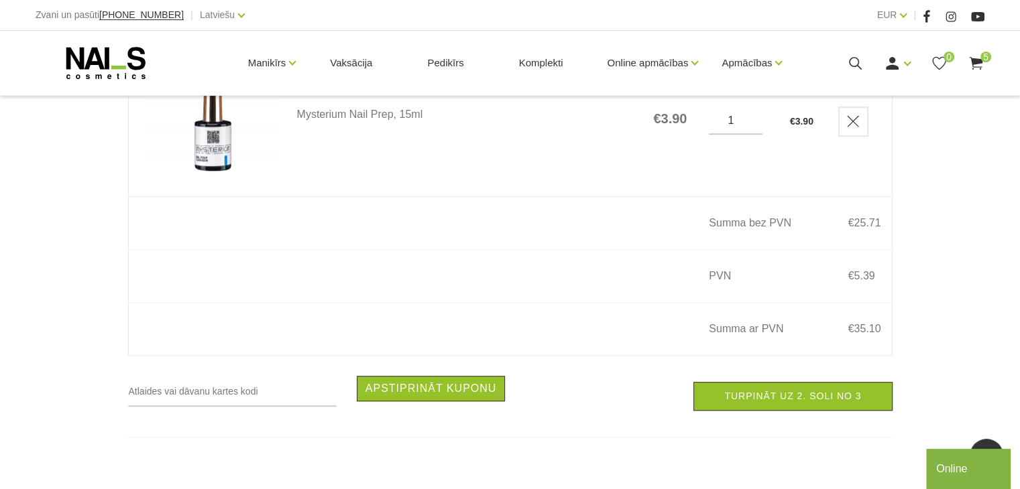
scroll to position [890, 0]
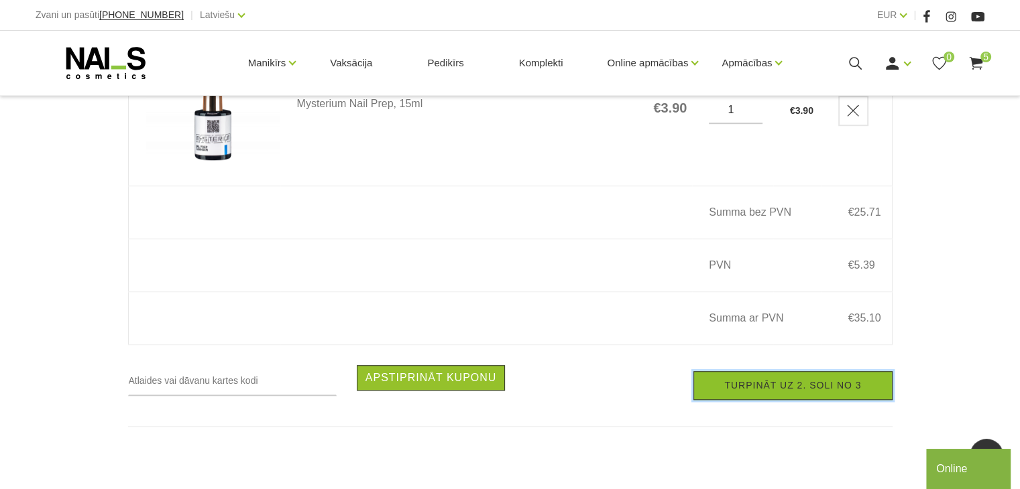
click at [763, 399] on link "Turpināt uz 2. soli no 3" at bounding box center [792, 385] width 198 height 29
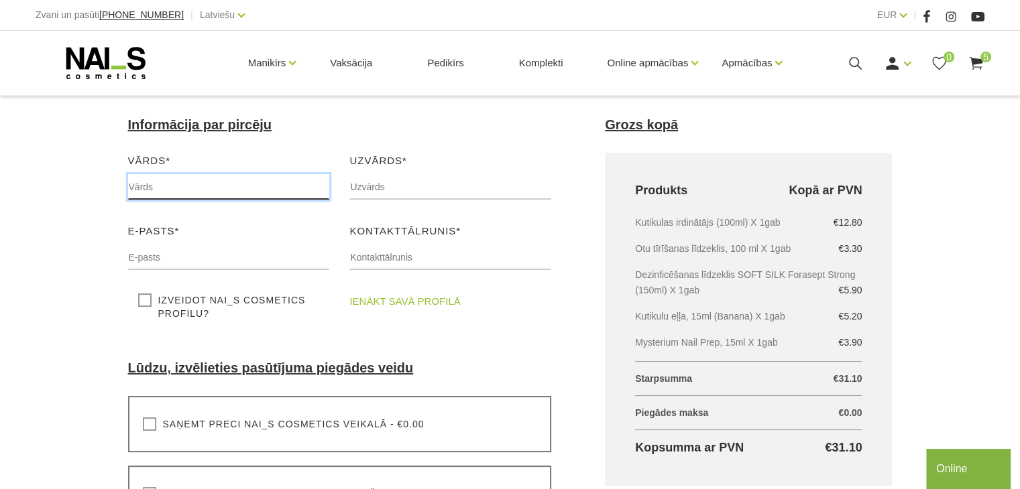
click at [165, 191] on input "text" at bounding box center [229, 186] width 202 height 25
type input "Evija"
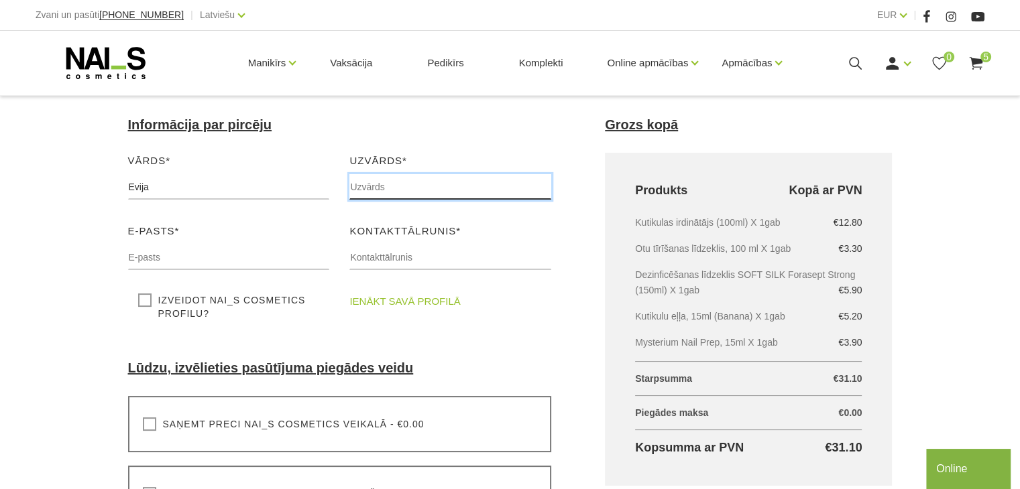
click at [367, 192] on input "text" at bounding box center [450, 186] width 202 height 25
type input "Petrovska"
click at [261, 255] on input "text" at bounding box center [229, 257] width 202 height 25
click at [370, 308] on link "ienākt savā profilā" at bounding box center [404, 302] width 111 height 16
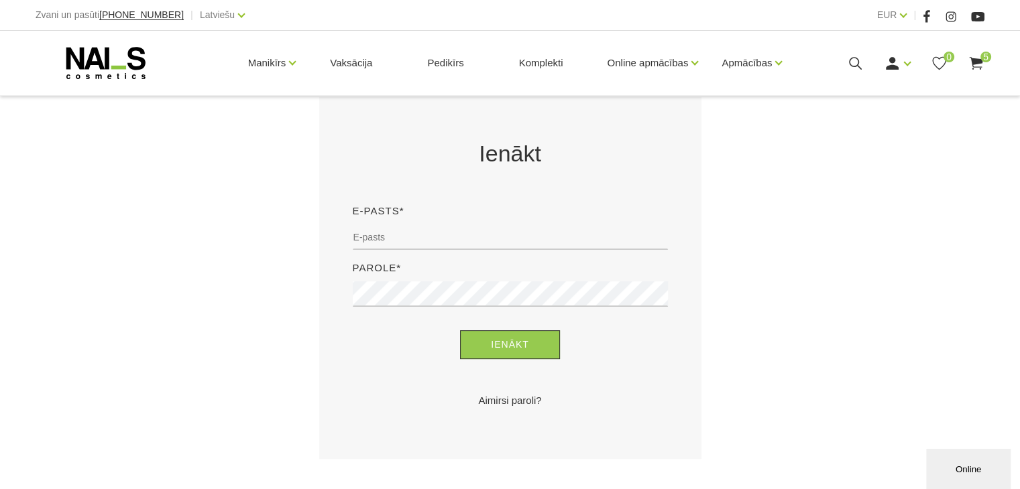
scroll to position [241, 0]
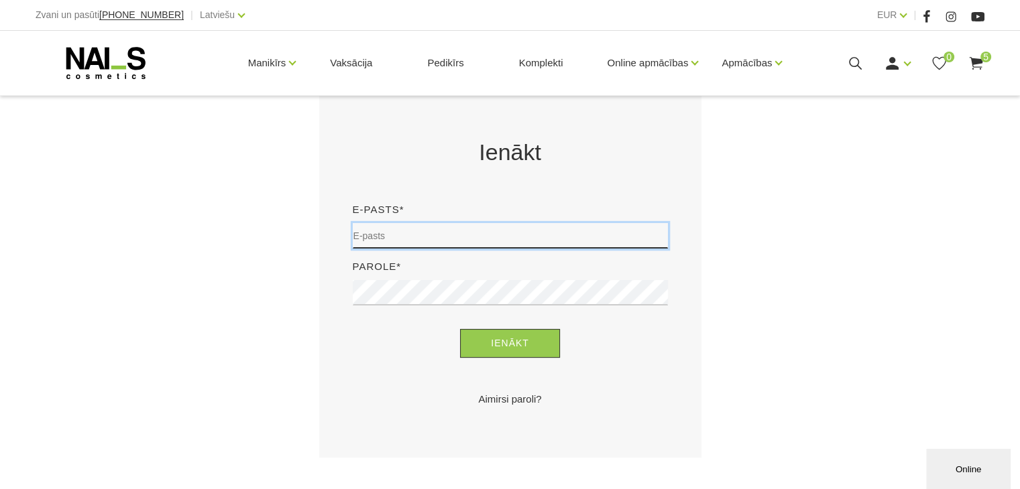
click at [434, 231] on input "email" at bounding box center [510, 235] width 315 height 25
type input "[EMAIL_ADDRESS][DOMAIN_NAME]"
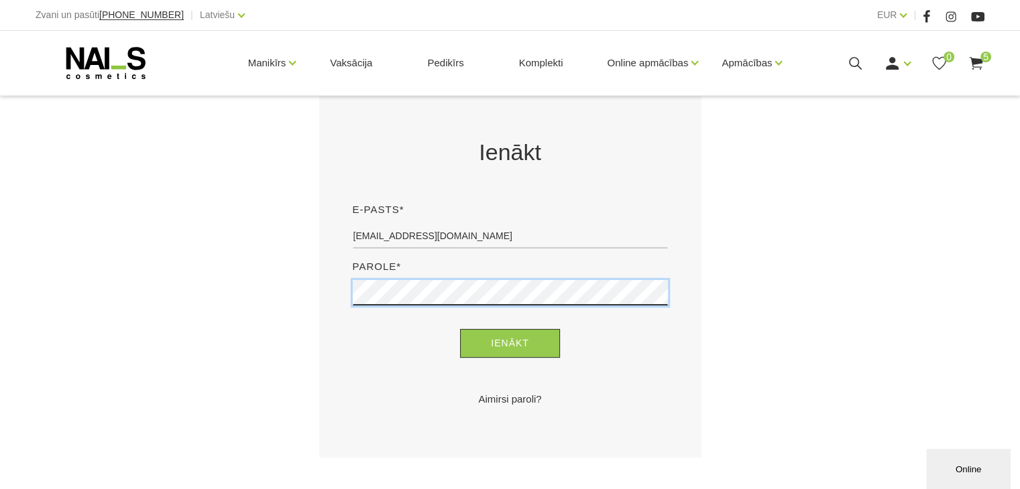
click at [460, 329] on button "Ienākt" at bounding box center [510, 343] width 100 height 29
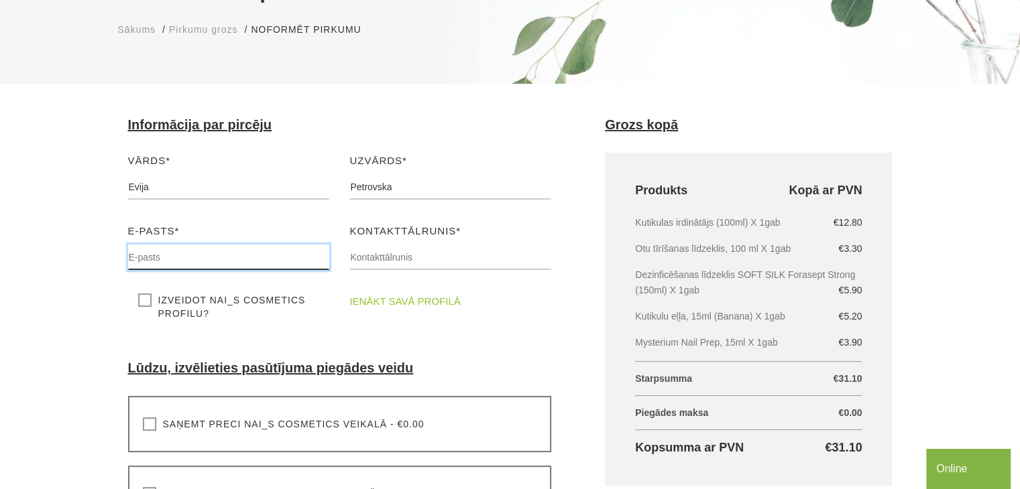
click at [168, 268] on input "text" at bounding box center [229, 257] width 202 height 25
type input "[EMAIL_ADDRESS][DOMAIN_NAME]"
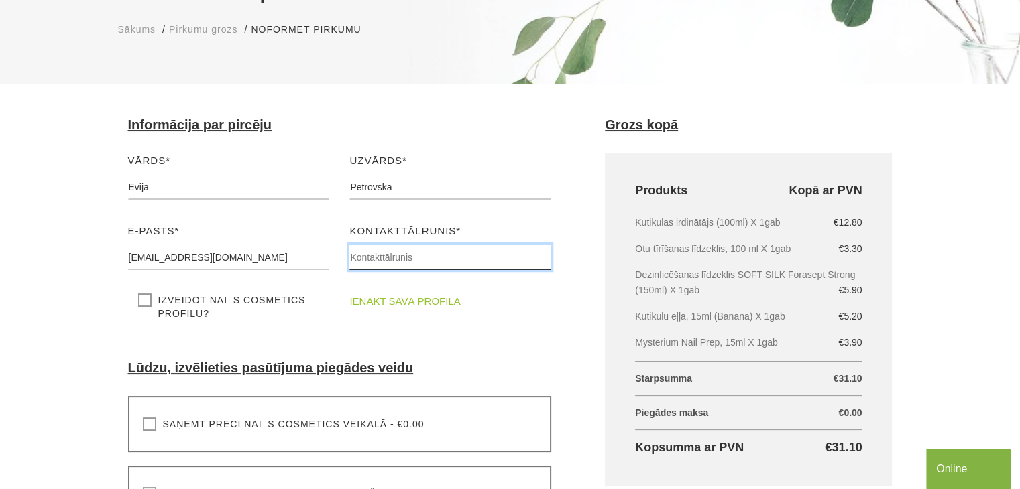
click at [371, 249] on input "text" at bounding box center [450, 257] width 202 height 25
type input "25658338"
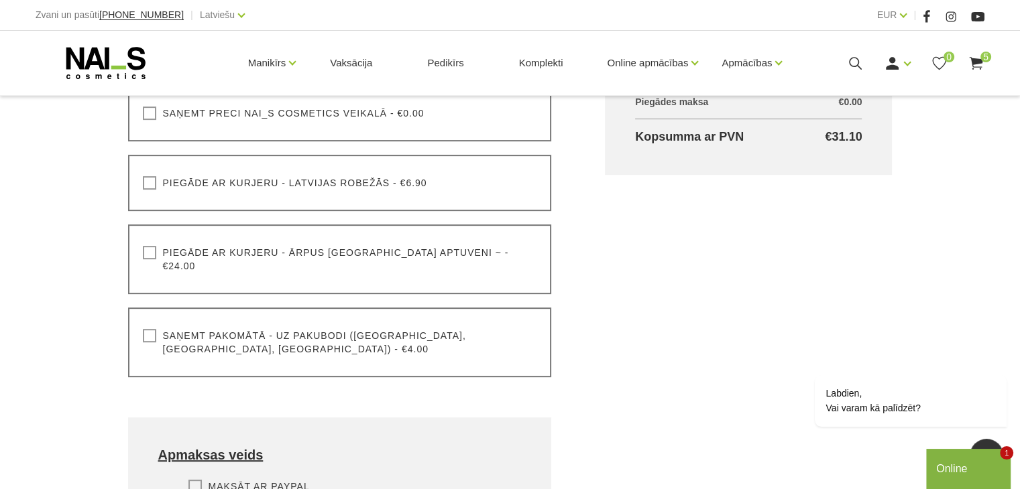
scroll to position [482, 0]
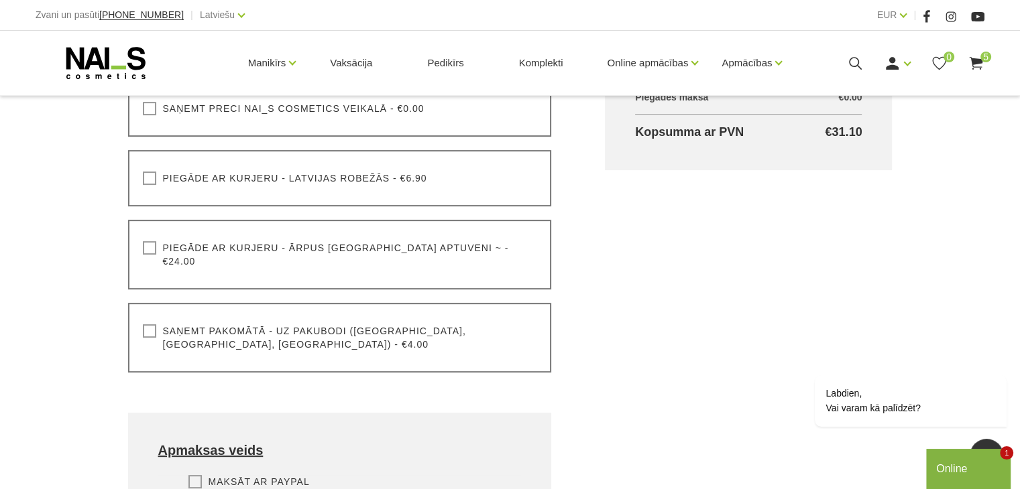
click at [291, 325] on label "Saņemt pakomātā - uz pakubodi (Latvija, Lietuva, Igaunija) - €4.00" at bounding box center [340, 338] width 394 height 27
click at [0, 0] on input "Saņemt pakomātā - uz pakubodi (Latvija, Lietuva, Igaunija) - €4.00" at bounding box center [0, 0] width 0 height 0
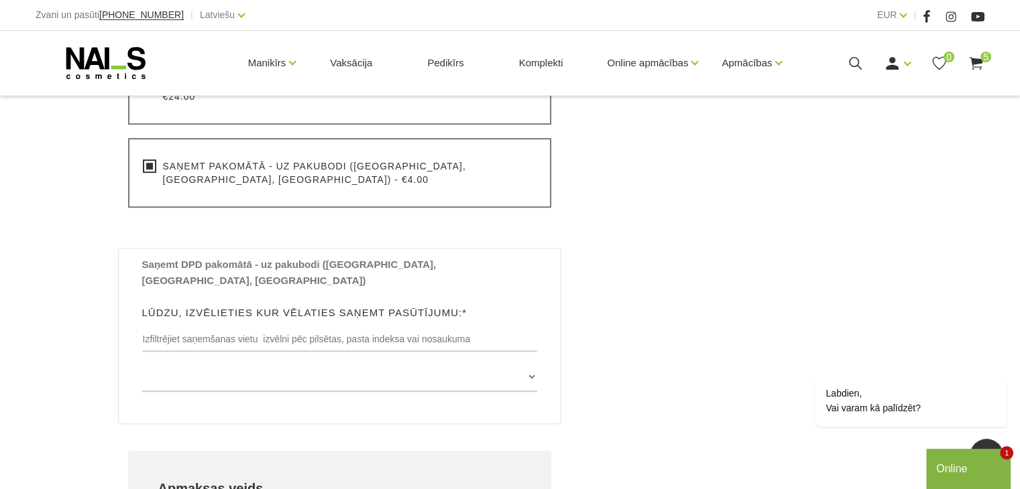
scroll to position [648, 0]
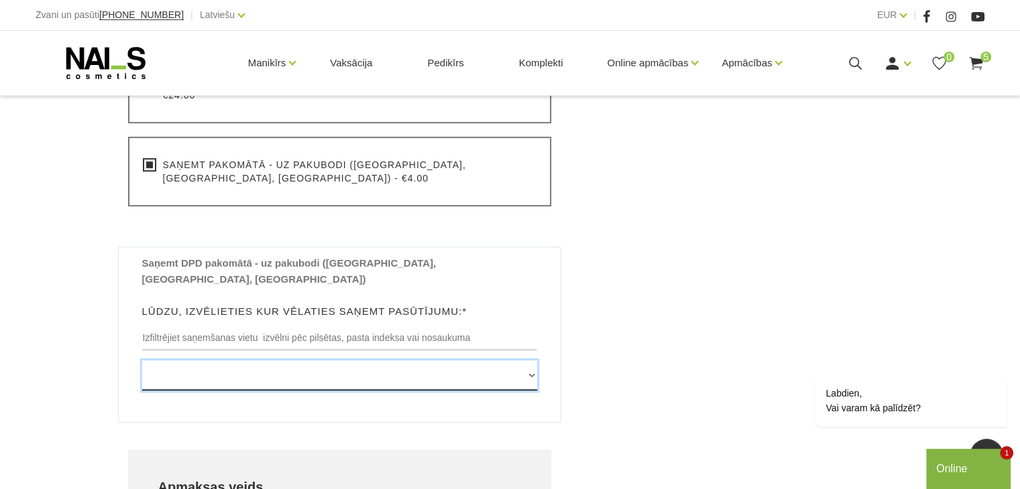
click at [266, 361] on select "Edvarta Virzas iela 2 , IECAVA, LV3913, (Paku Skapis TOP Iecava) Rīgas iela 27 …" at bounding box center [340, 376] width 396 height 30
select select "[STREET_ADDRESS], (Paku Skapis [PERSON_NAME][GEOGRAPHIC_DATA])"
click at [142, 361] on select "Edvarta Virzas iela 2 , IECAVA, LV3913, (Paku Skapis TOP Iecava) Rīgas iela 27 …" at bounding box center [340, 376] width 396 height 30
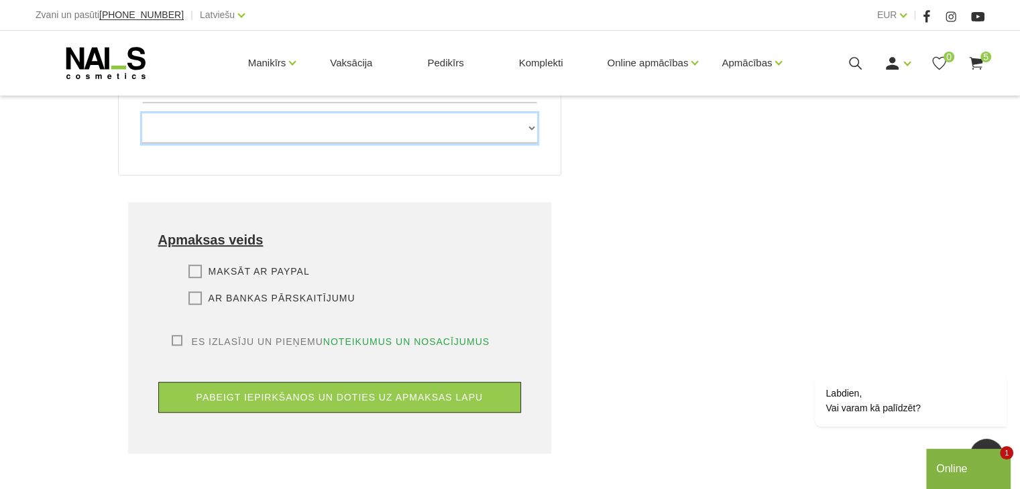
scroll to position [898, 0]
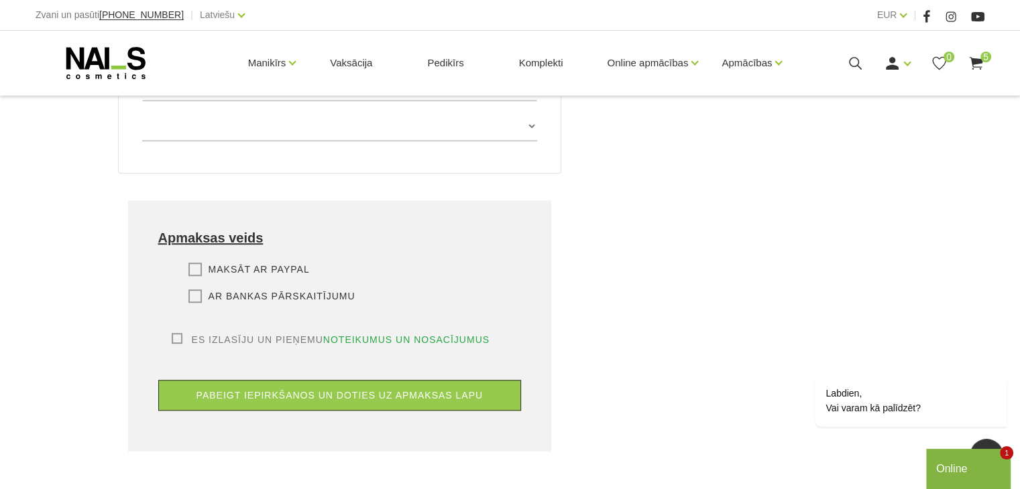
click at [255, 290] on label "Ar bankas pārskaitījumu" at bounding box center [271, 296] width 167 height 13
click at [0, 0] on input "Ar bankas pārskaitījumu" at bounding box center [0, 0] width 0 height 0
click at [176, 333] on label "Es izlasīju un pieņemu noteikumus un nosacījumus" at bounding box center [331, 339] width 319 height 13
click at [0, 0] on input "Es izlasīju un pieņemu noteikumus un nosacījumus" at bounding box center [0, 0] width 0 height 0
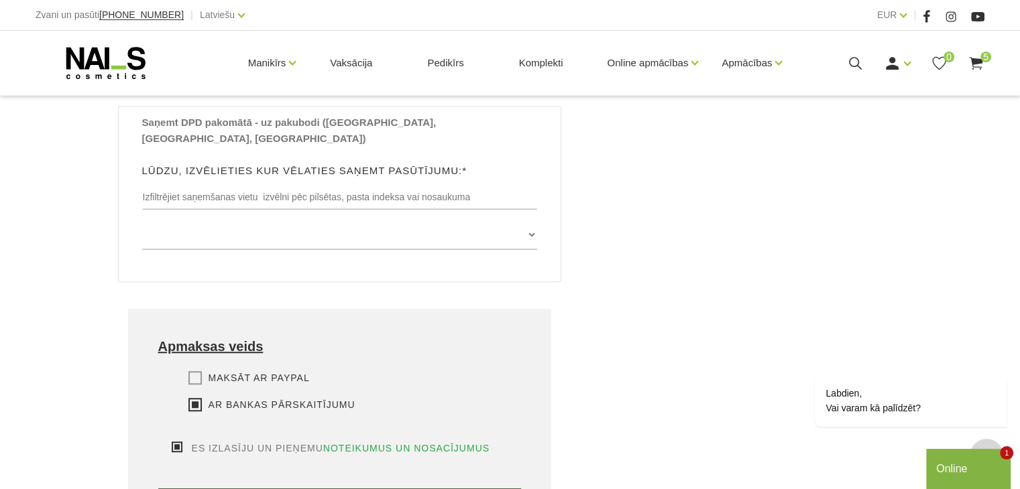
scroll to position [837, 0]
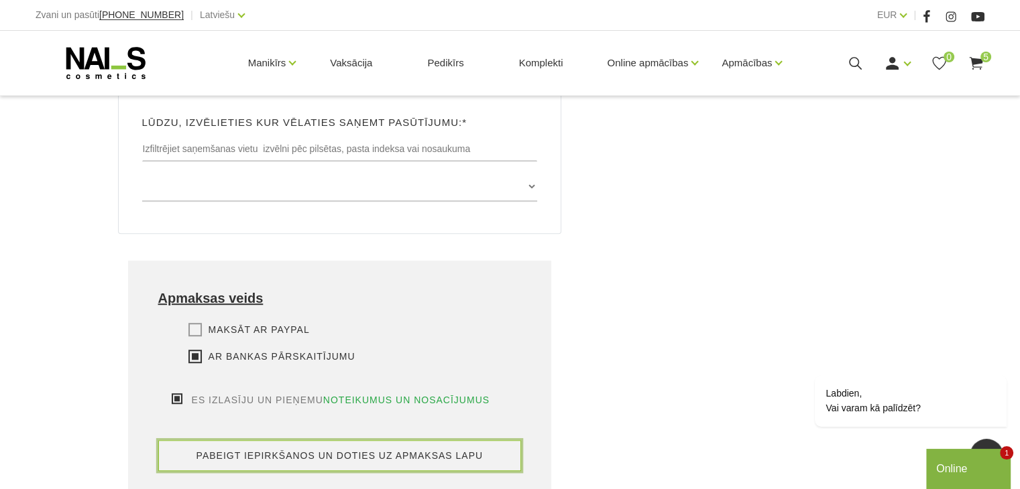
click at [354, 441] on button "pabeigt iepirkšanos un doties uz apmaksas lapu" at bounding box center [339, 456] width 363 height 31
